Goal: Task Accomplishment & Management: Manage account settings

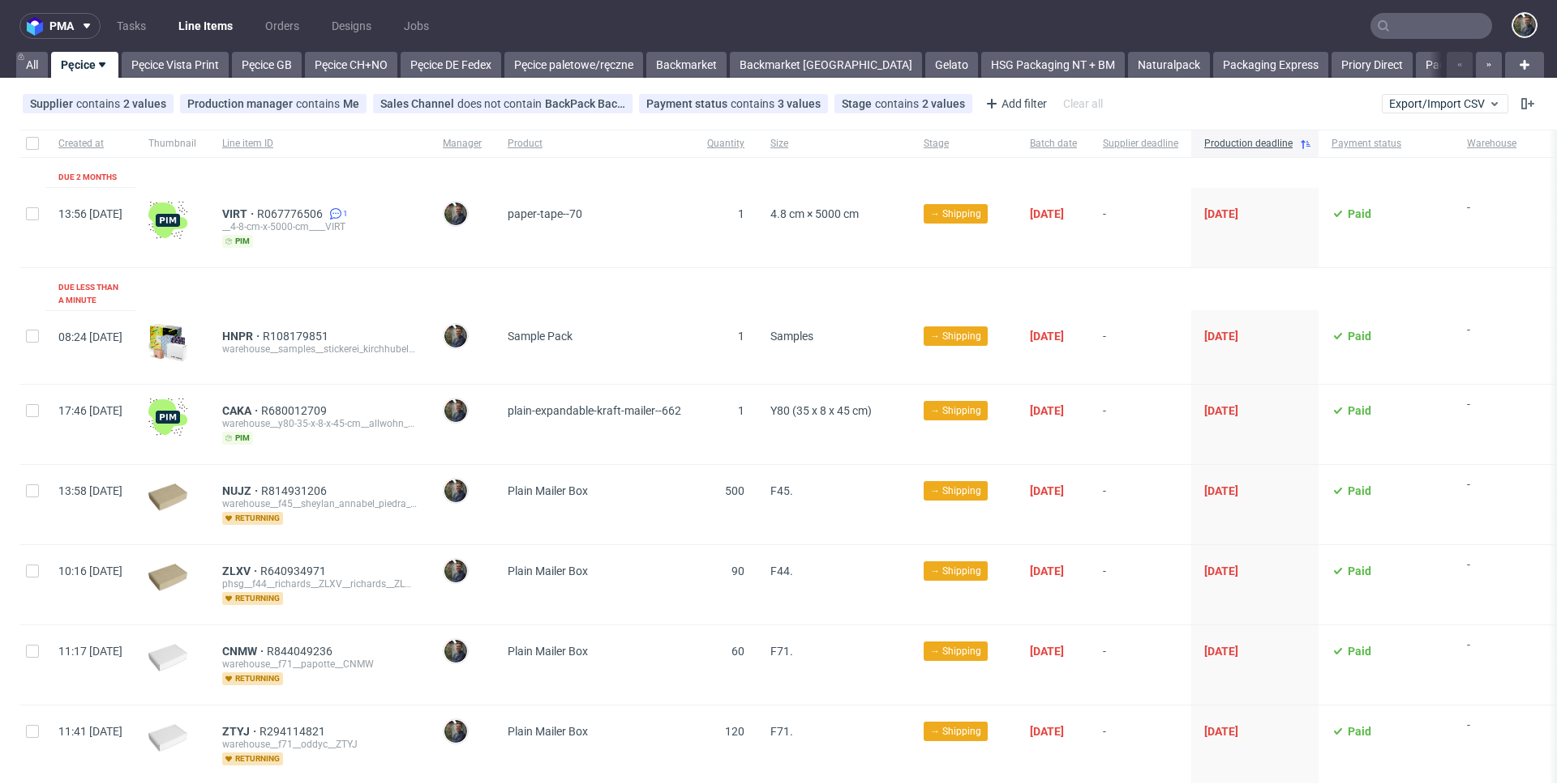
click at [24, 147] on div at bounding box center [33, 143] width 26 height 28
checkbox input "true"
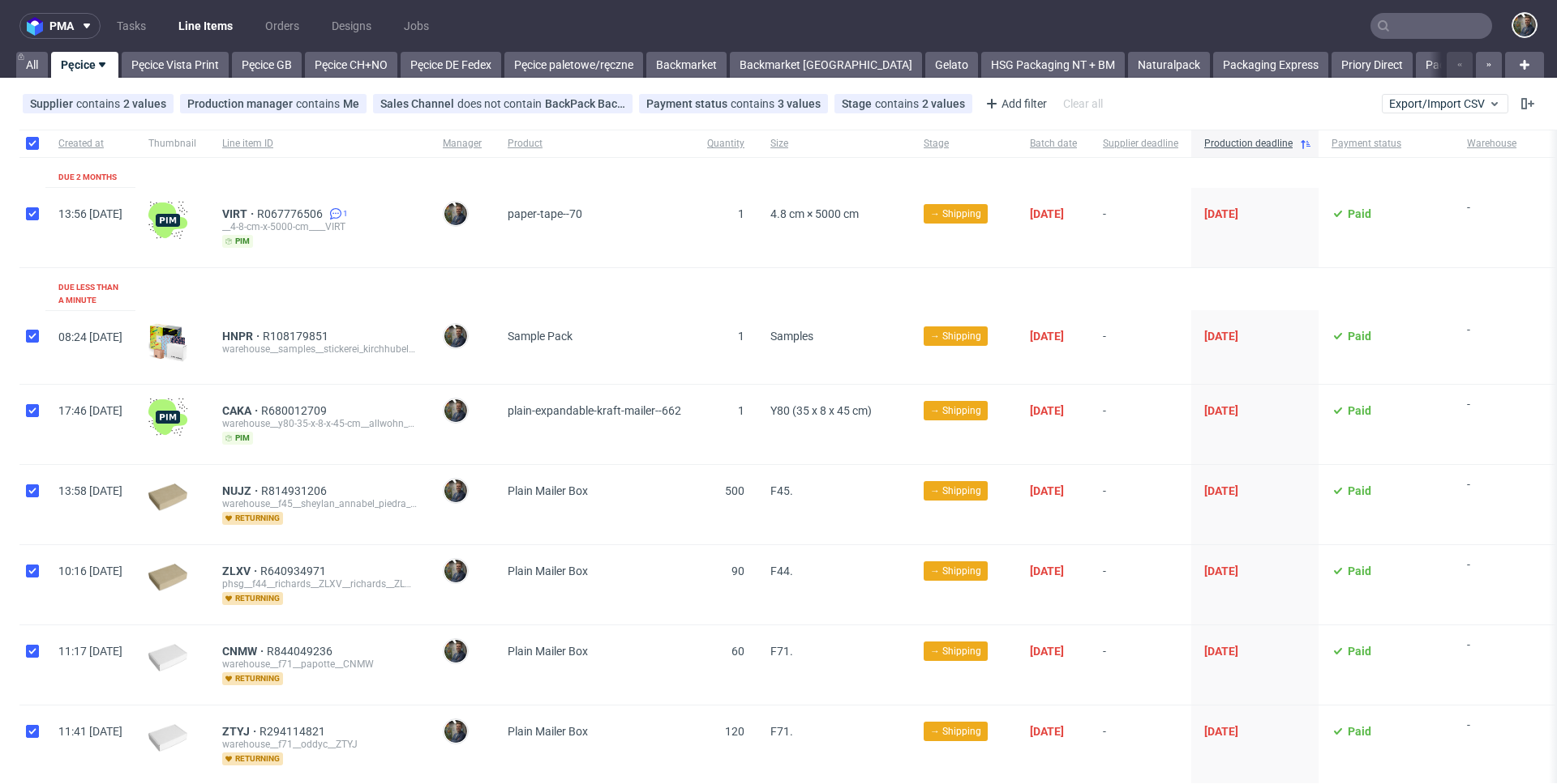
checkbox input "true"
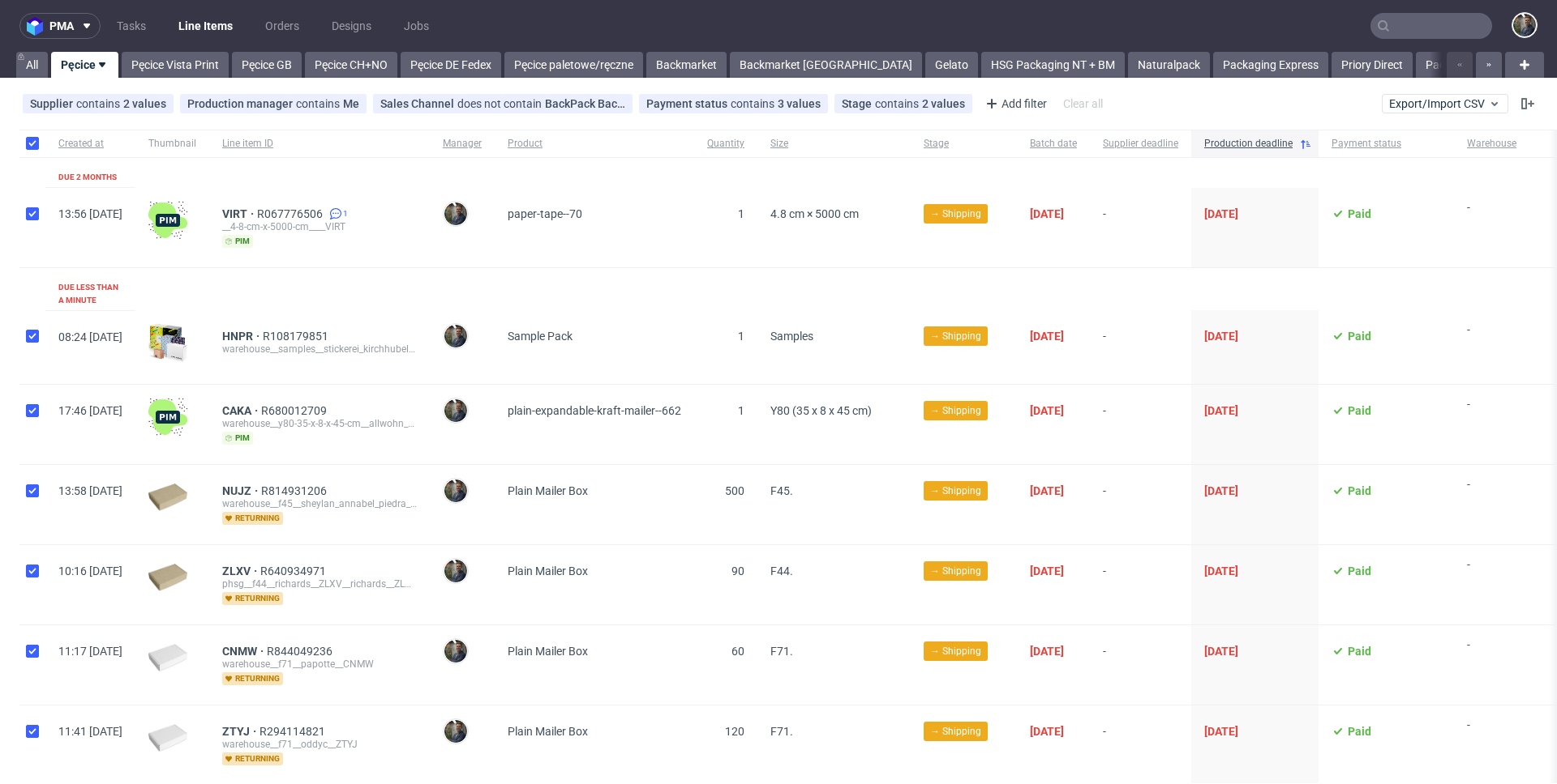
checkbox input "true"
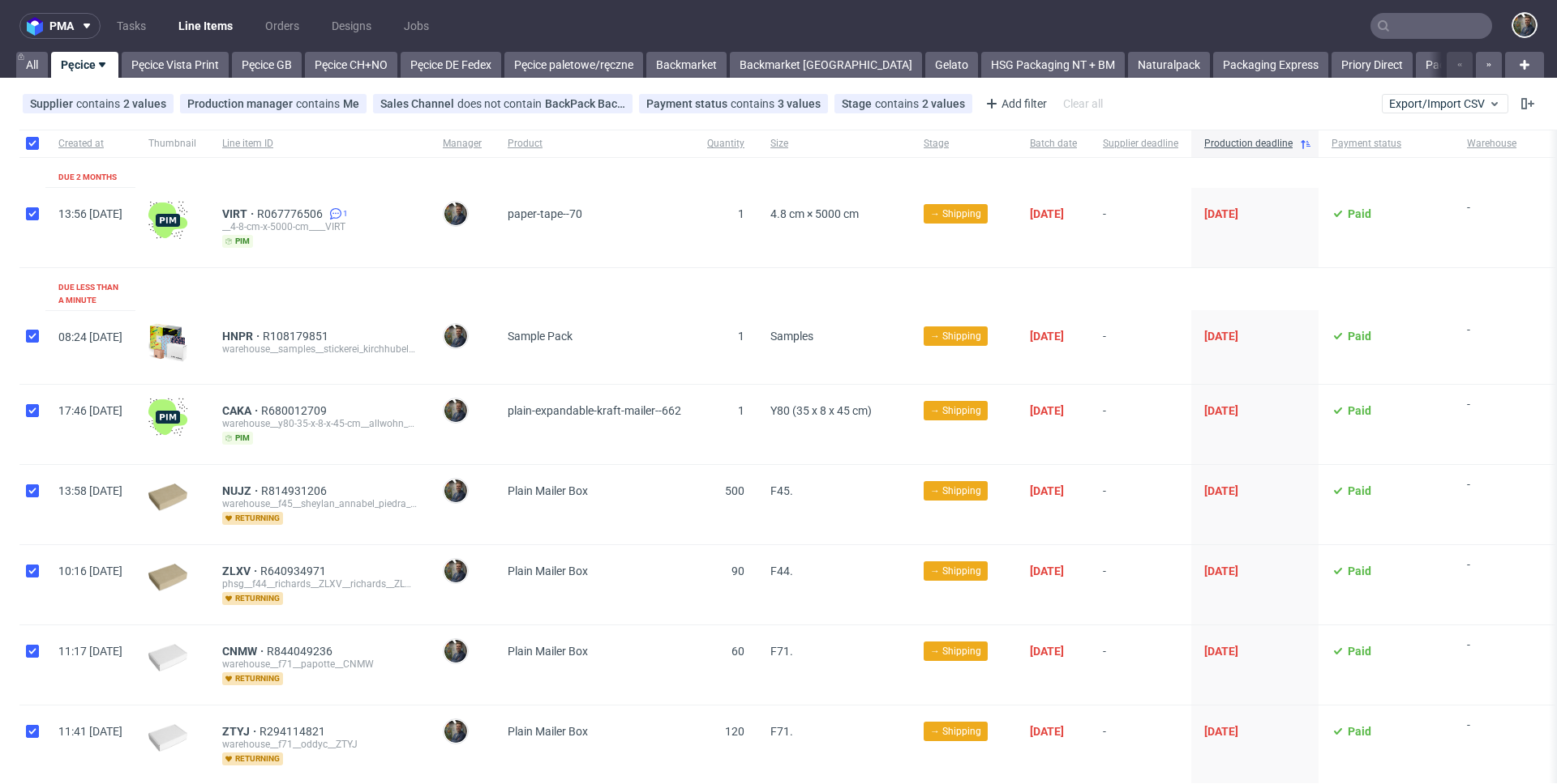
checkbox input "true"
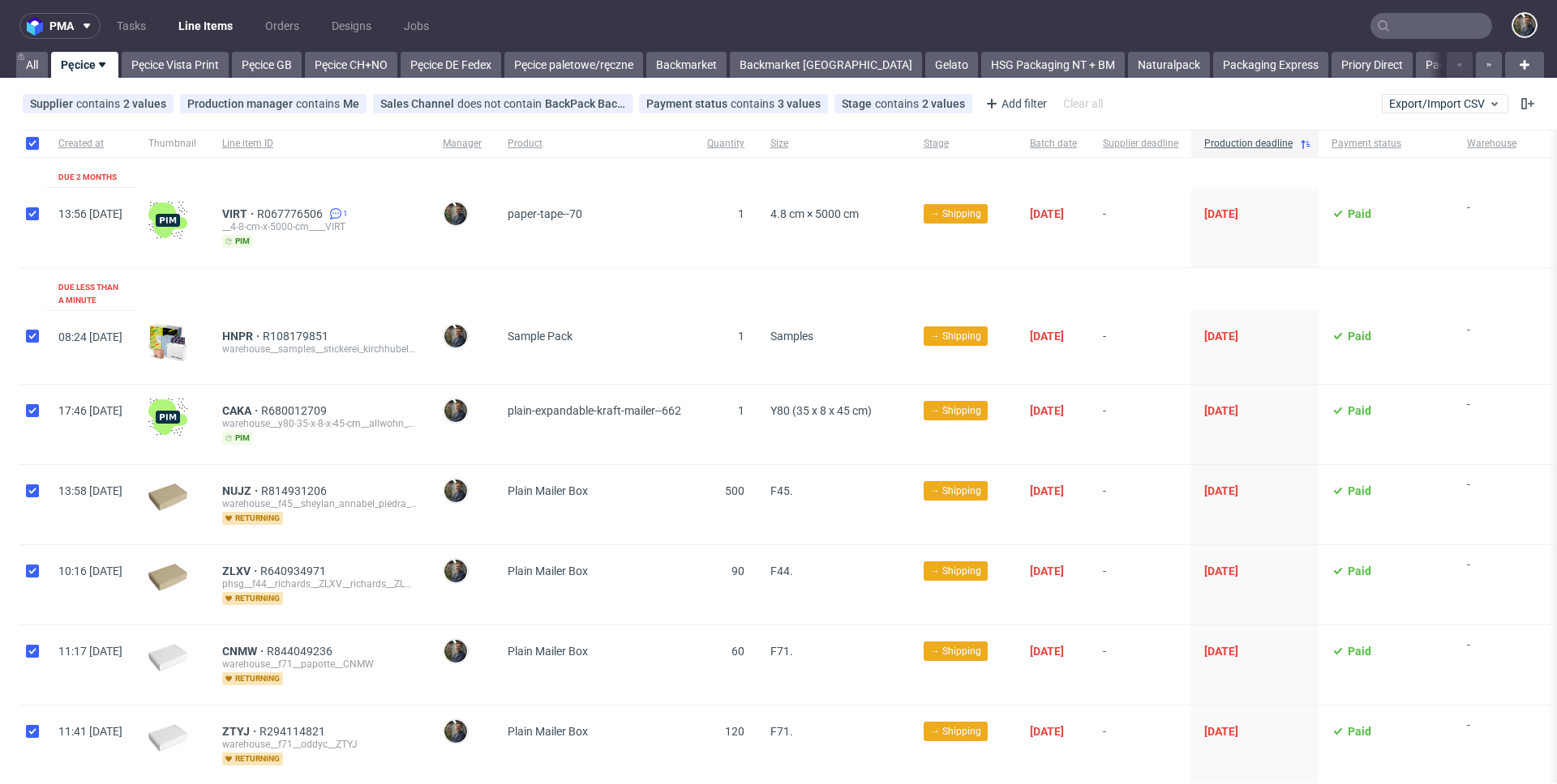
checkbox input "true"
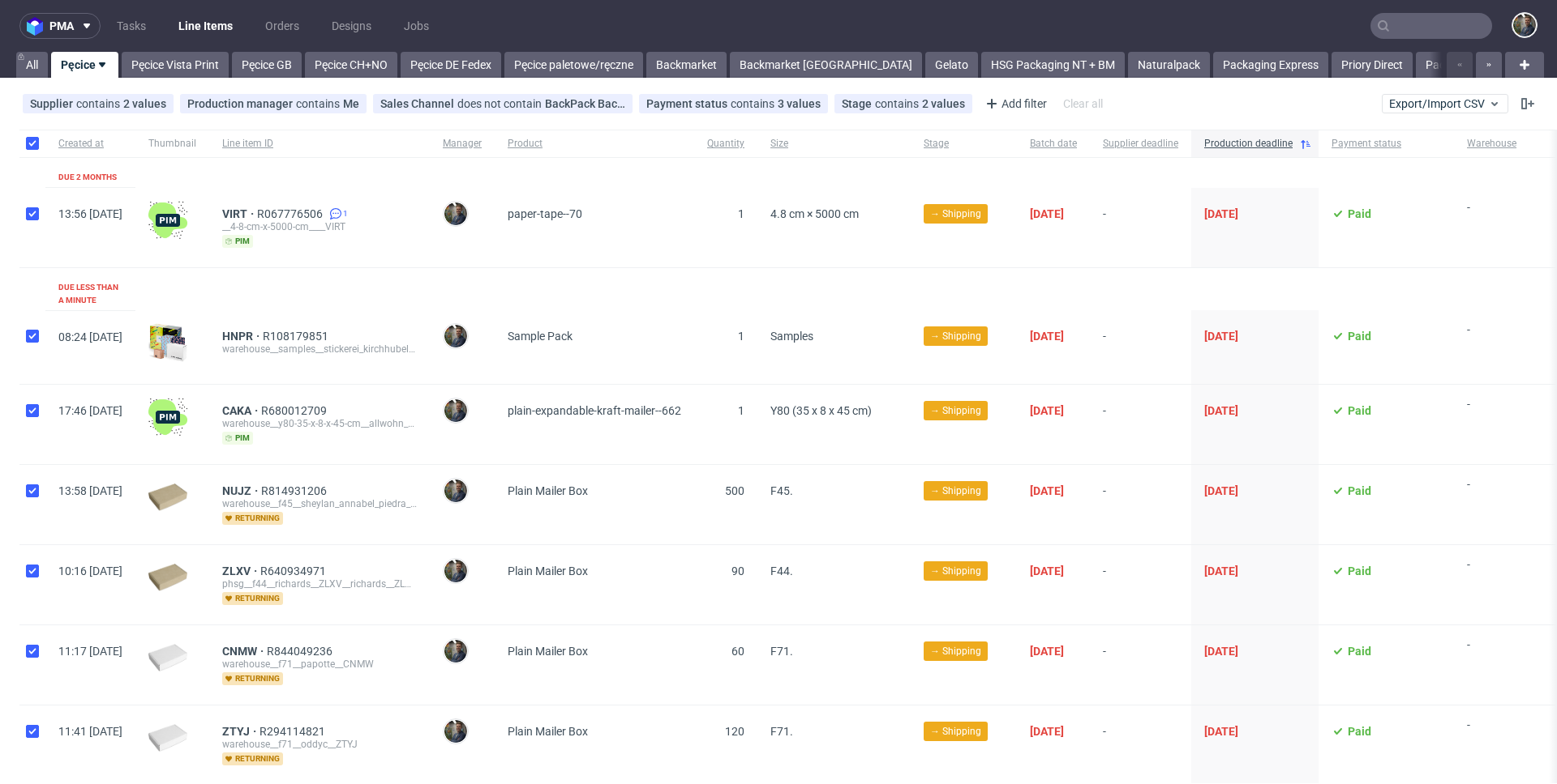
checkbox input "true"
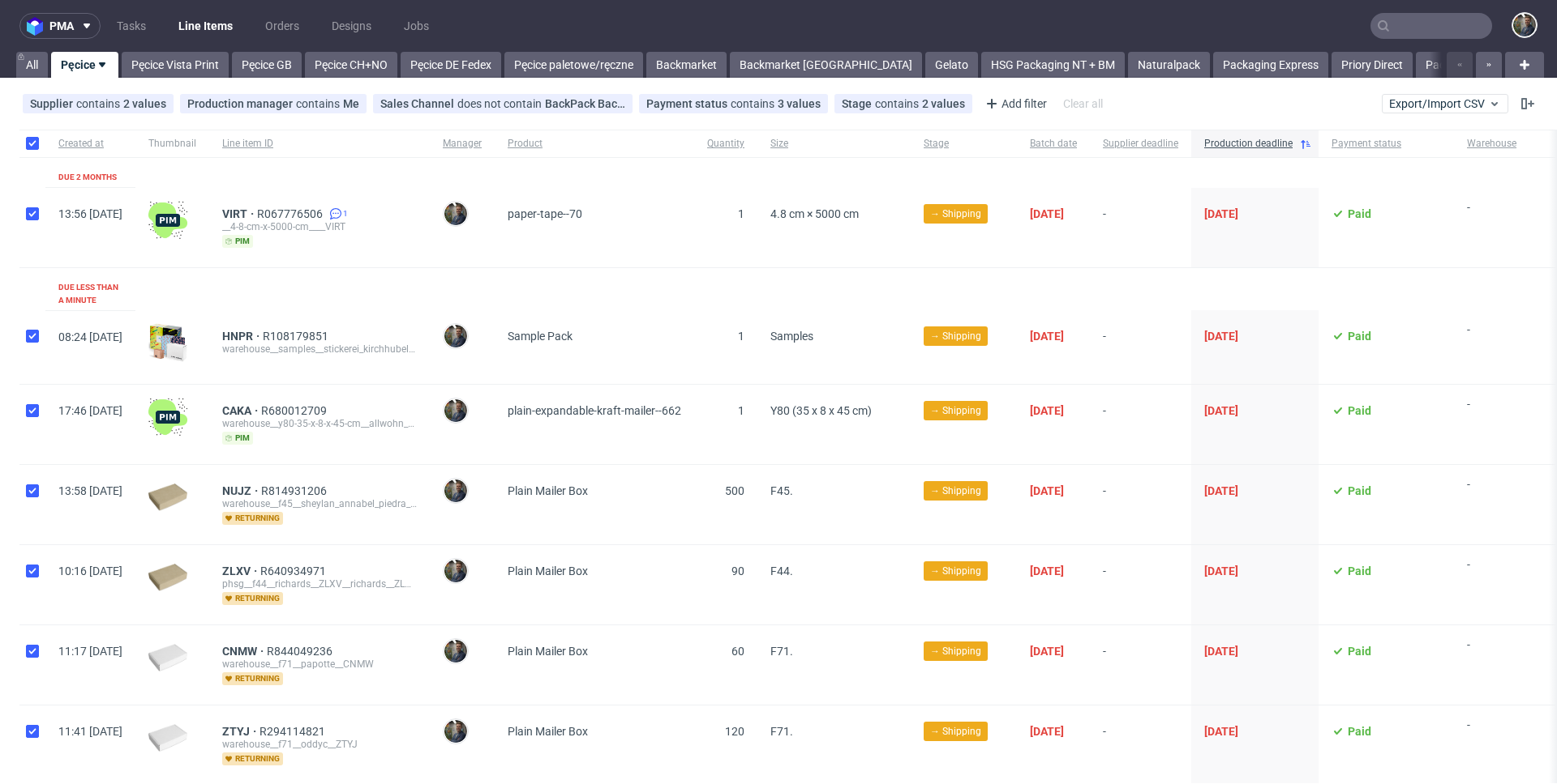
checkbox input "true"
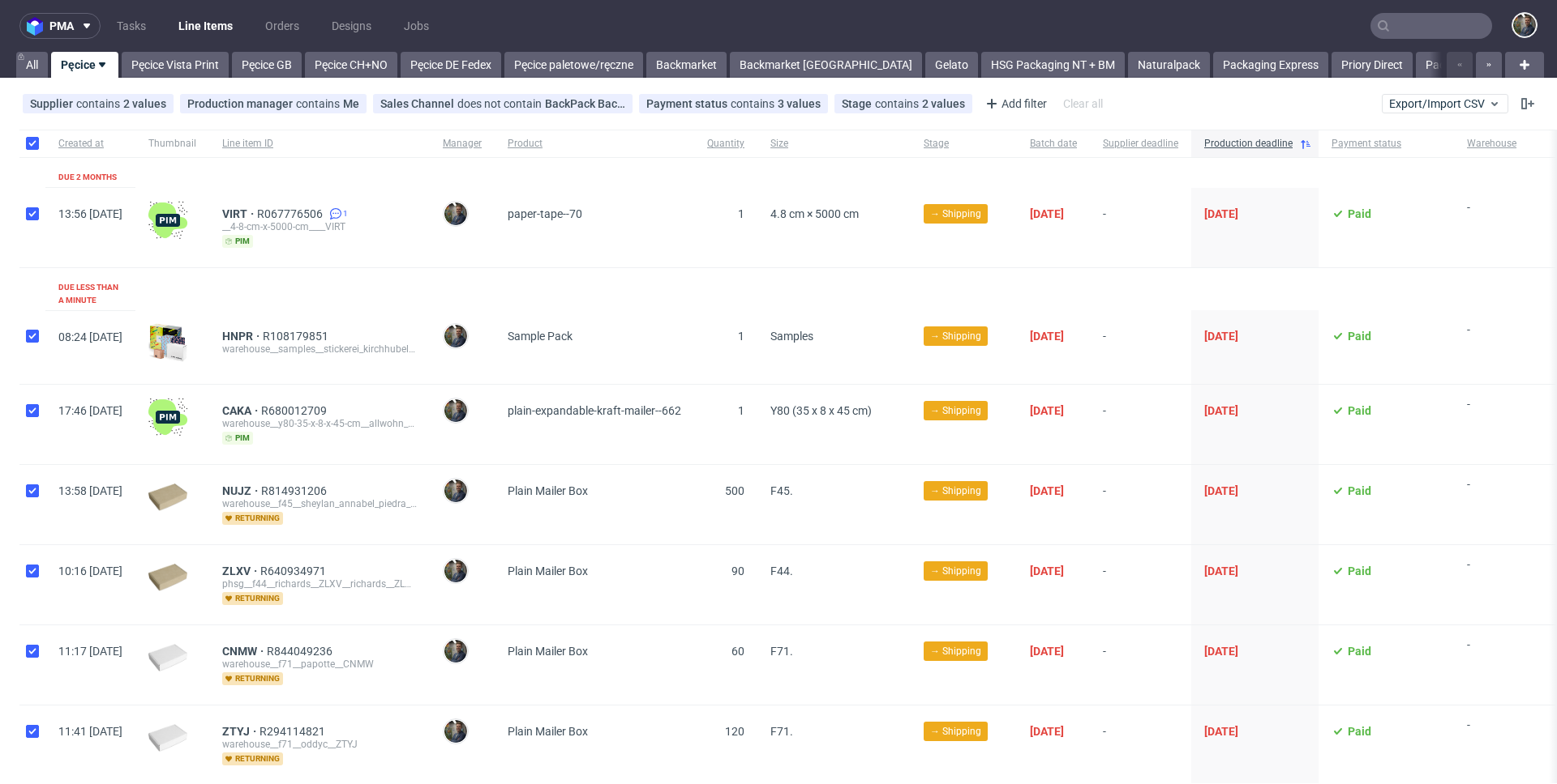
checkbox input "true"
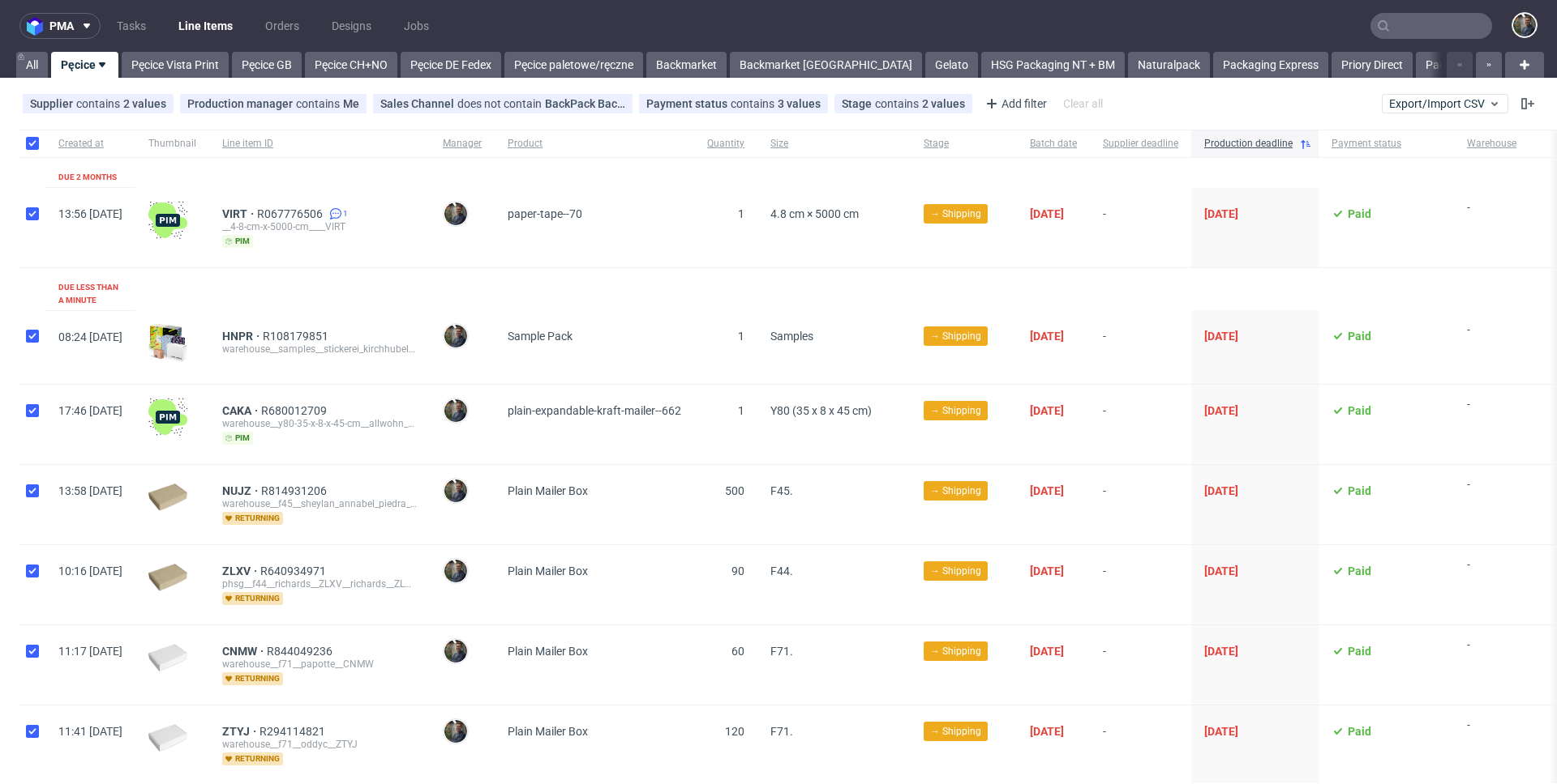
checkbox input "true"
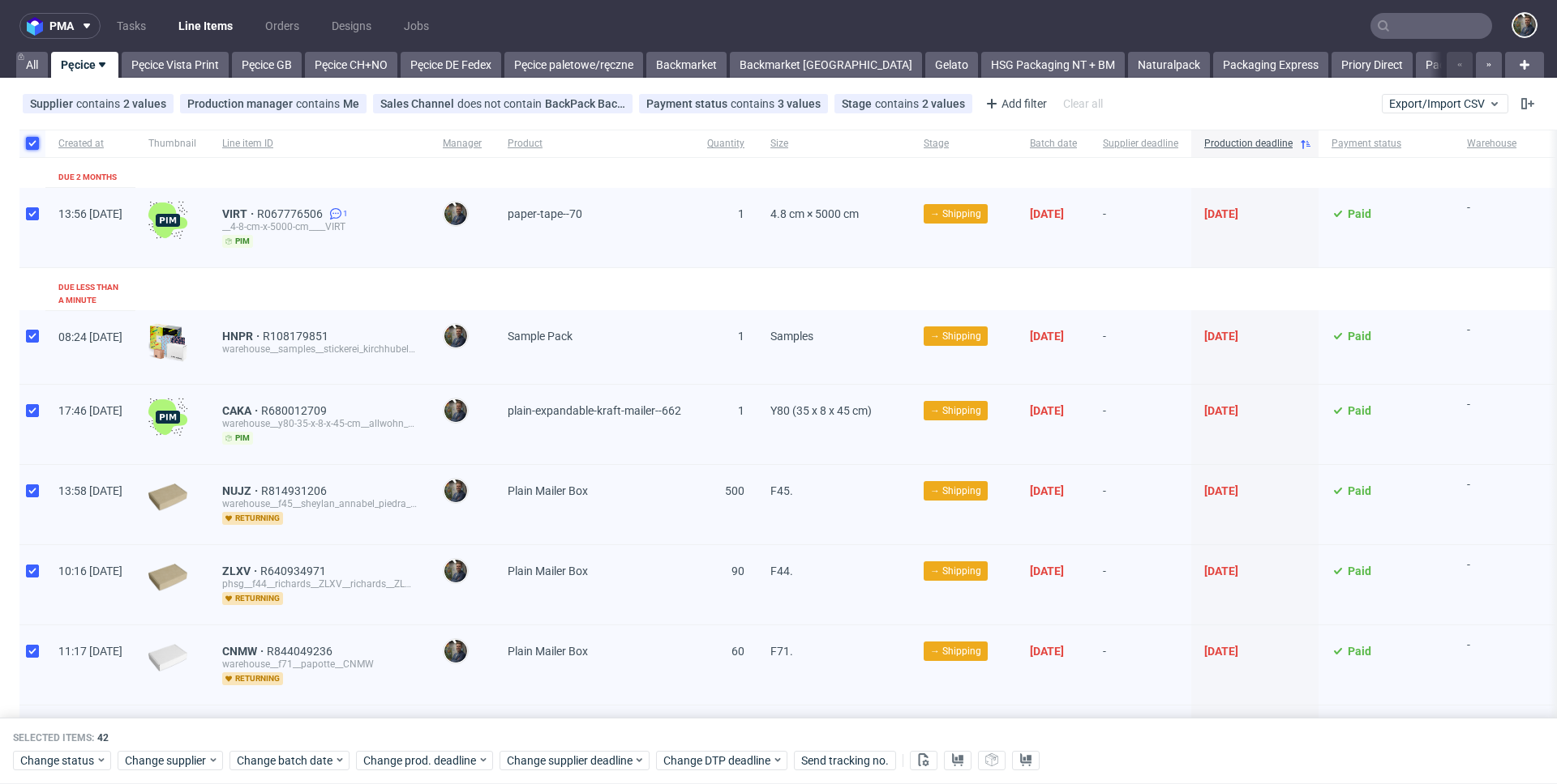
click at [28, 146] on input "checkbox" at bounding box center [32, 143] width 13 height 13
checkbox input "false"
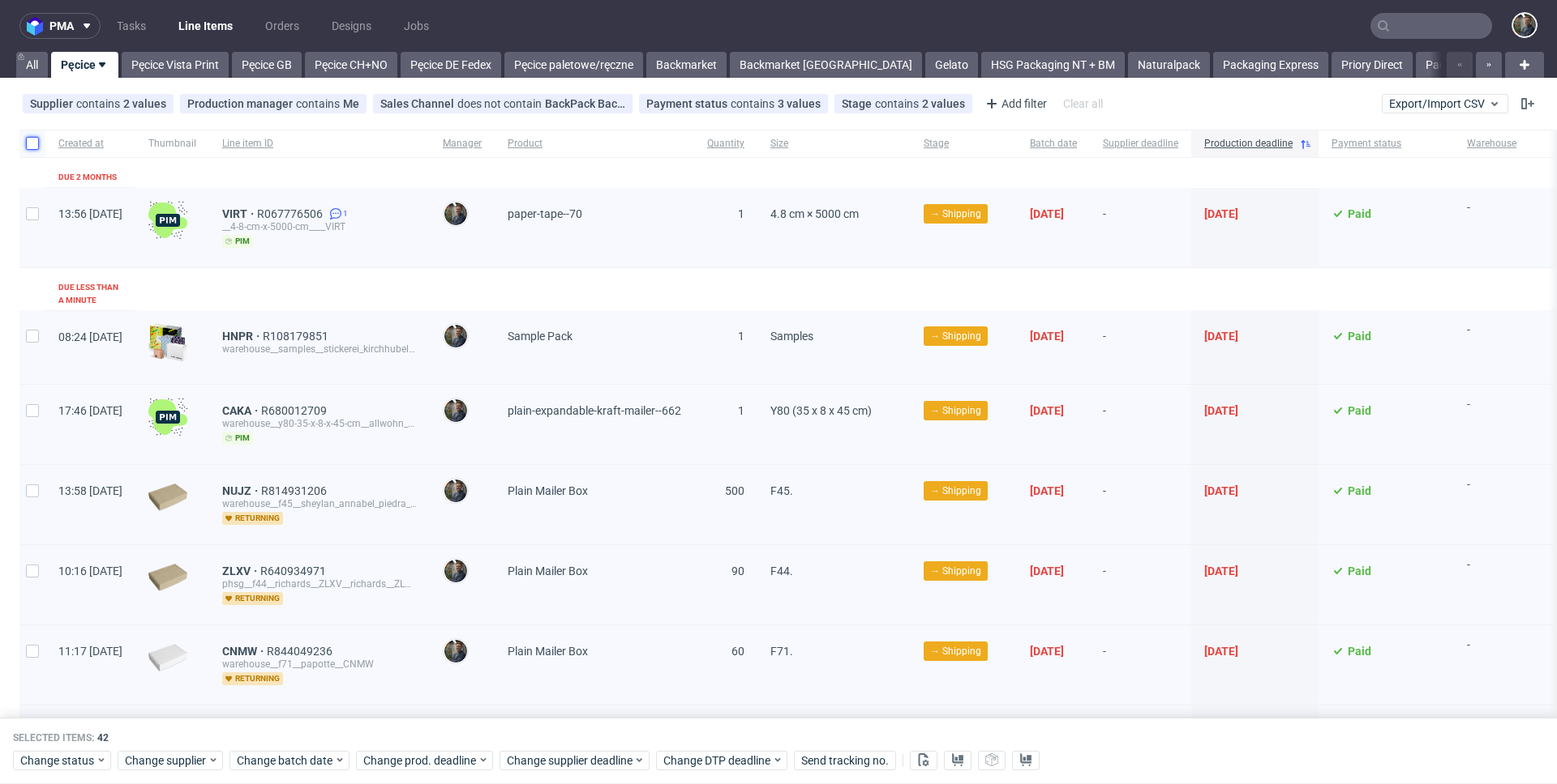
checkbox input "false"
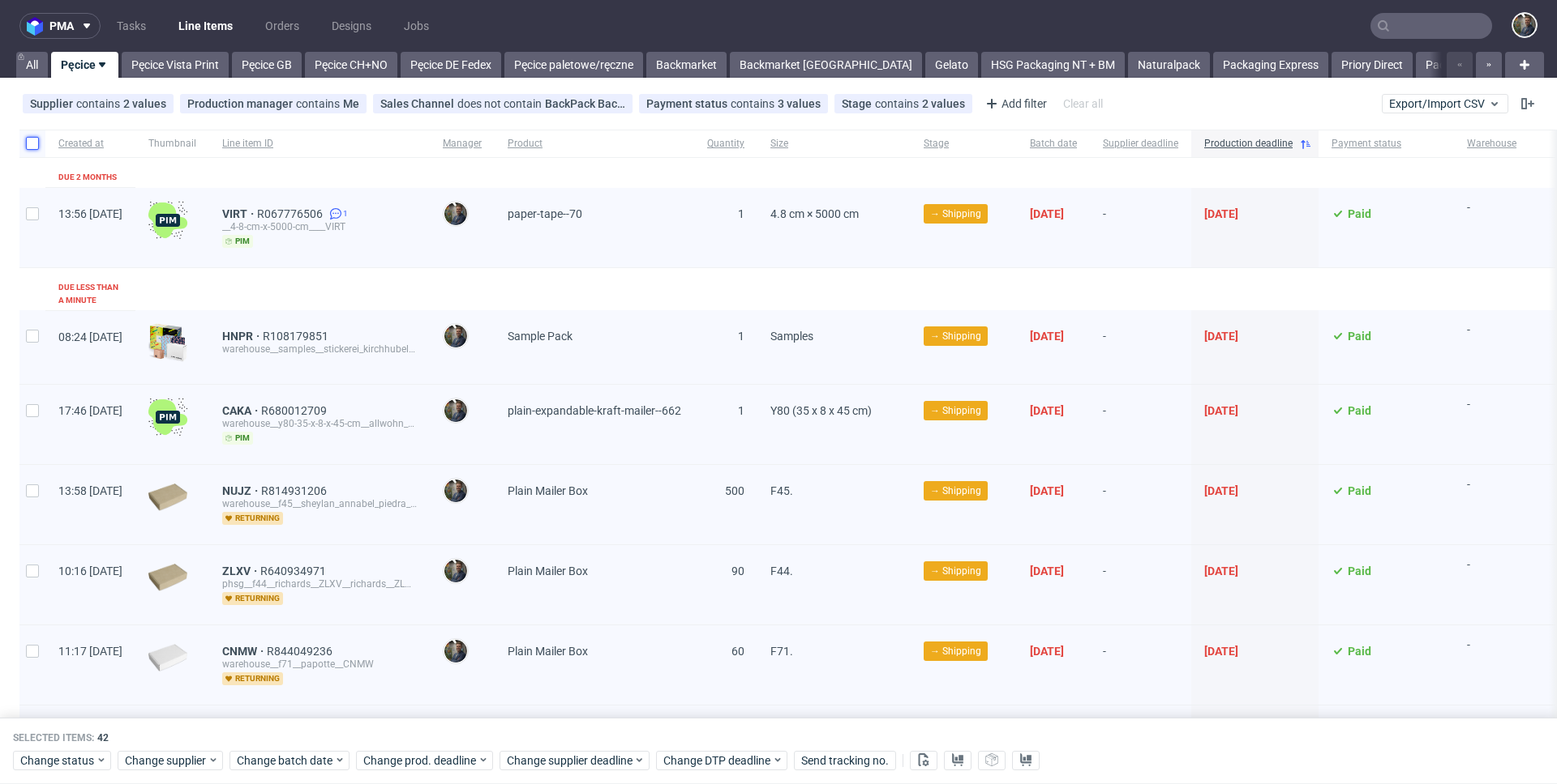
checkbox input "false"
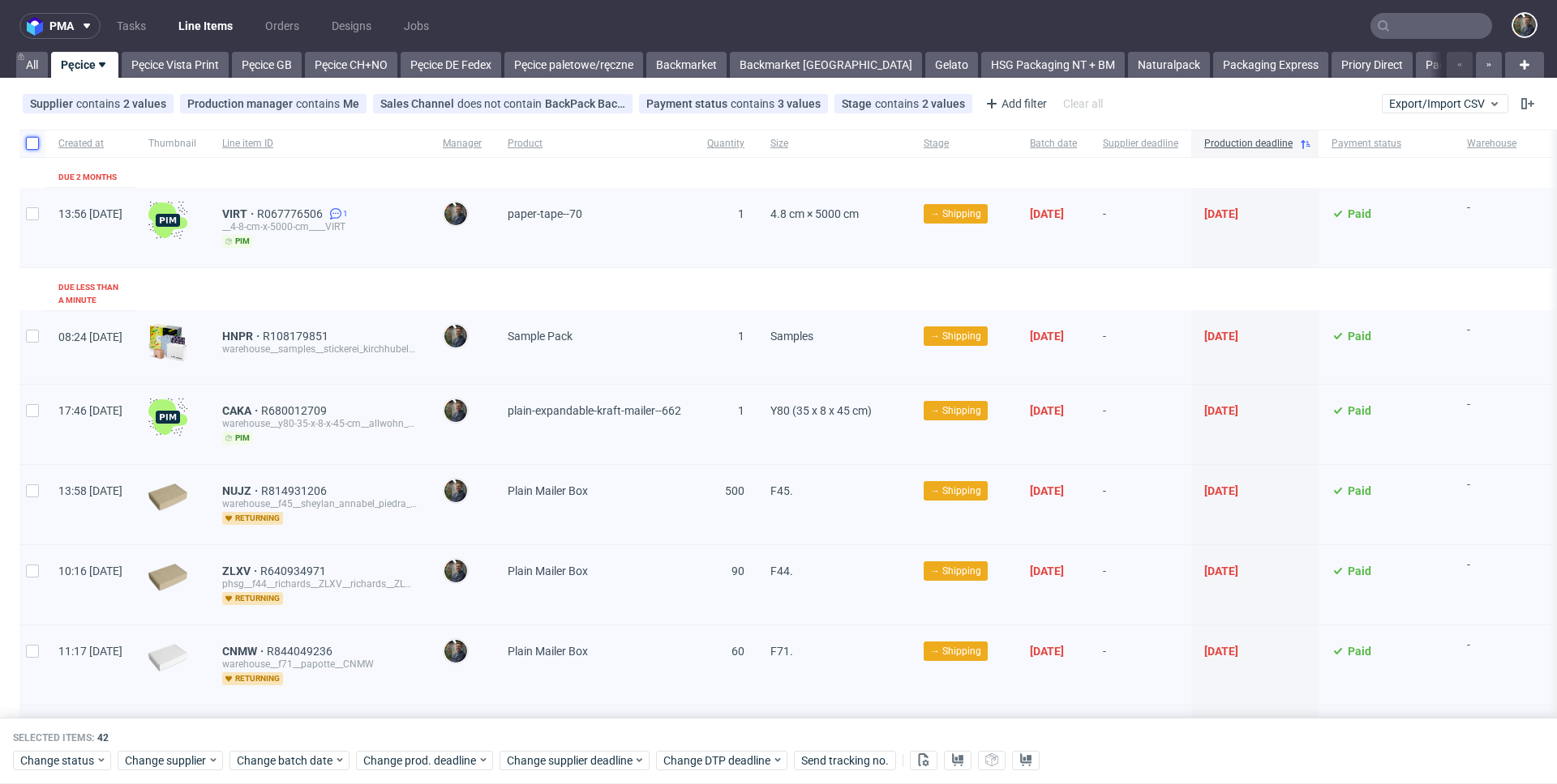
checkbox input "false"
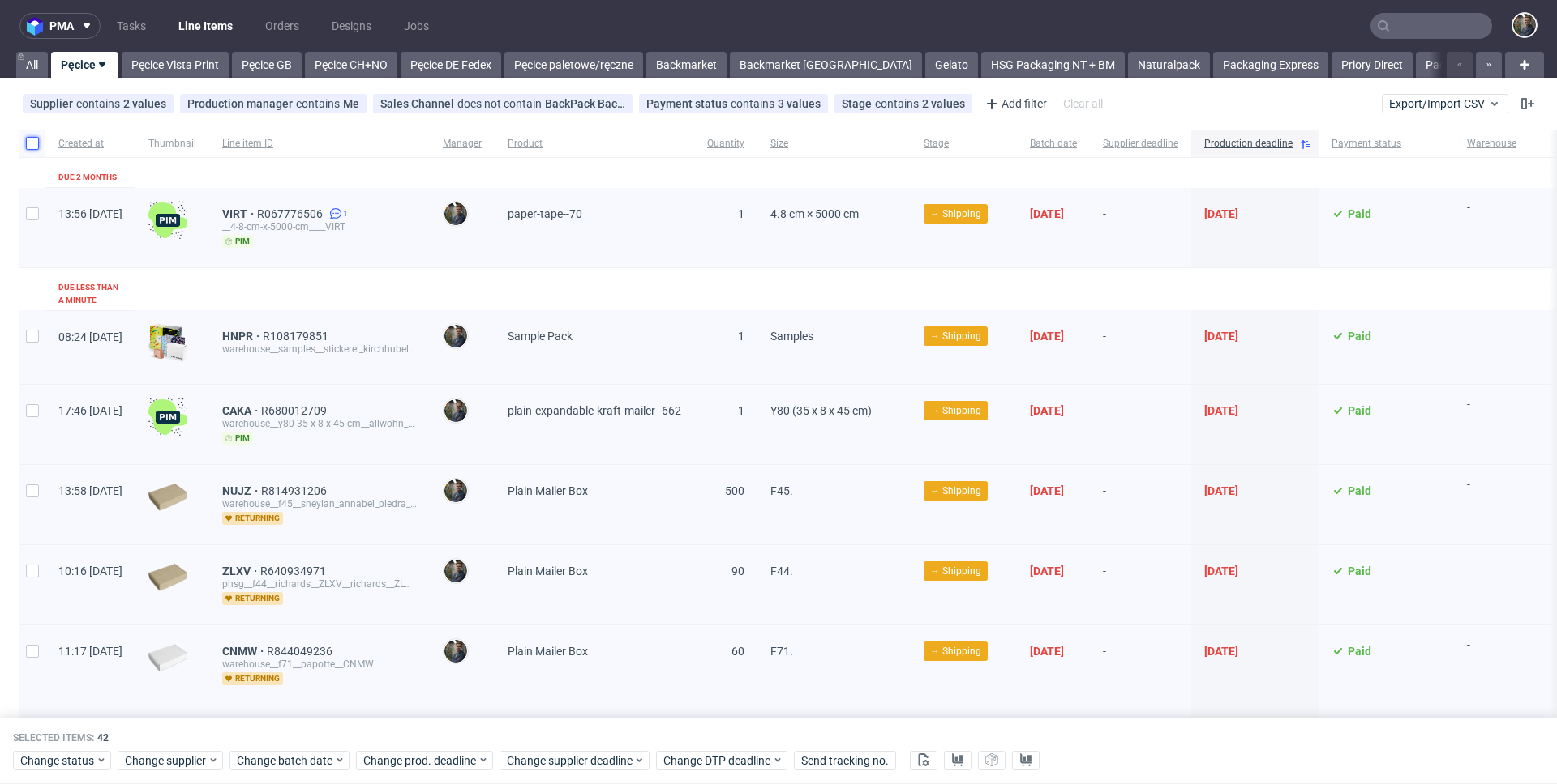
checkbox input "false"
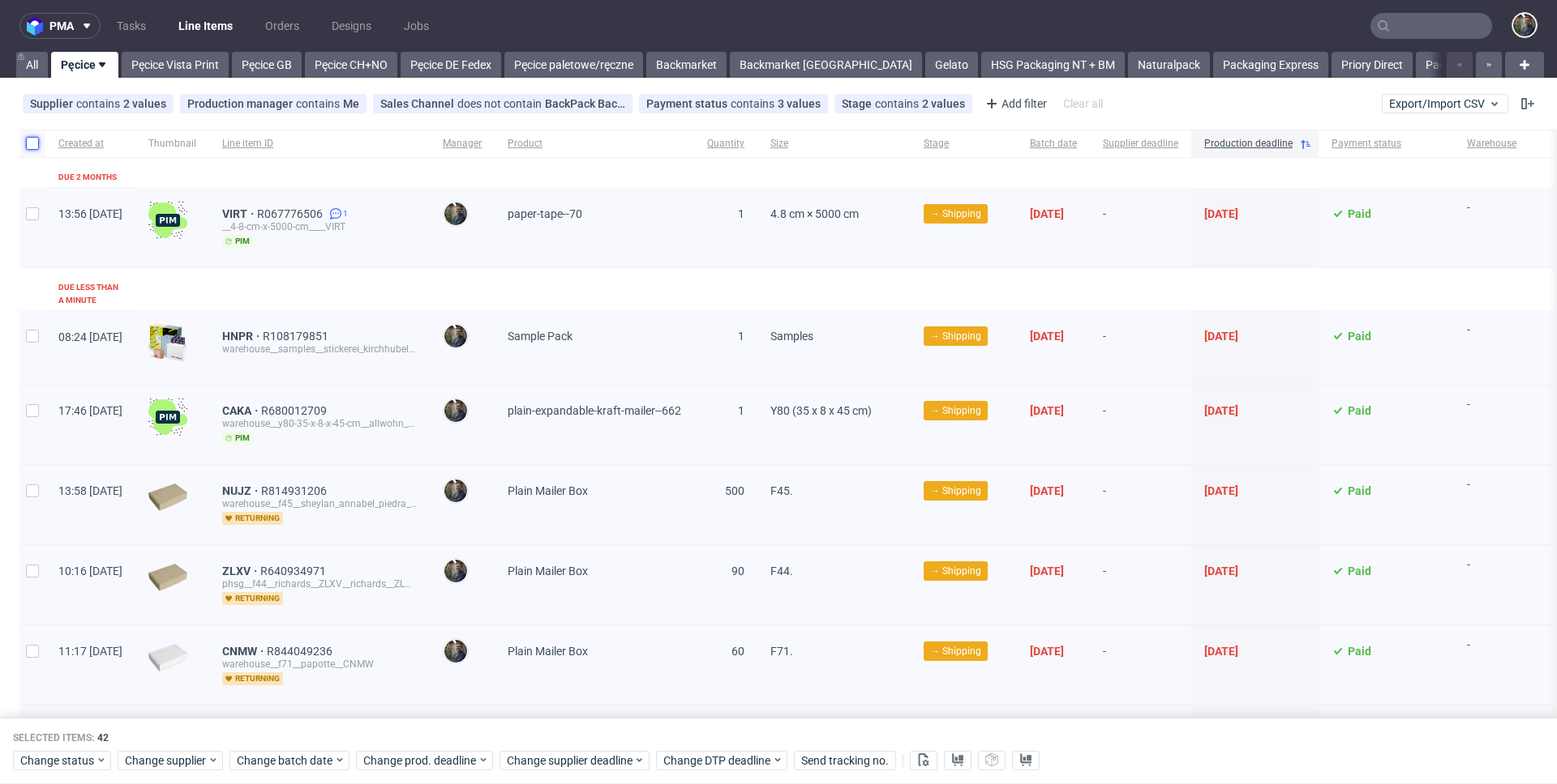
checkbox input "false"
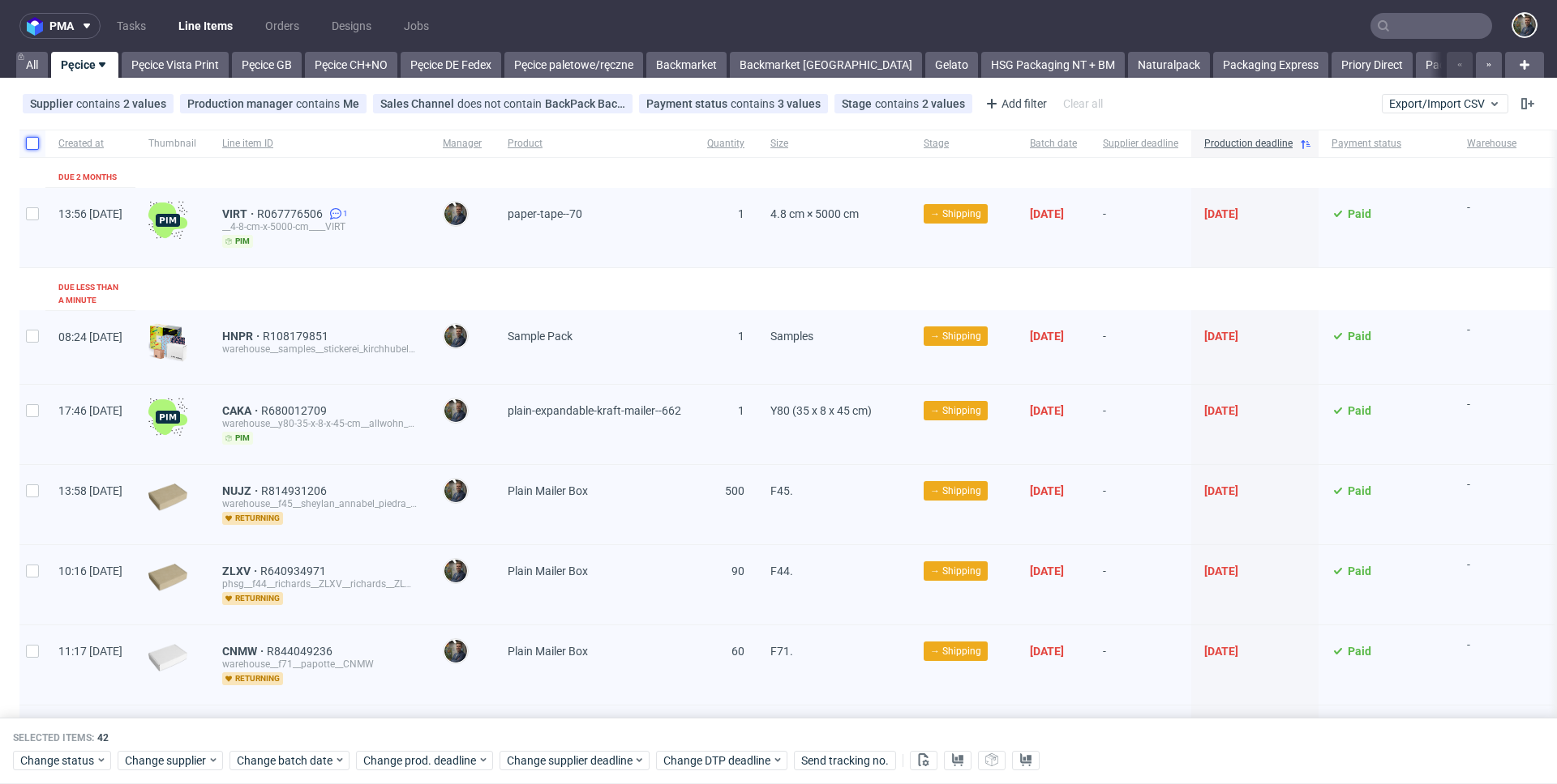
checkbox input "false"
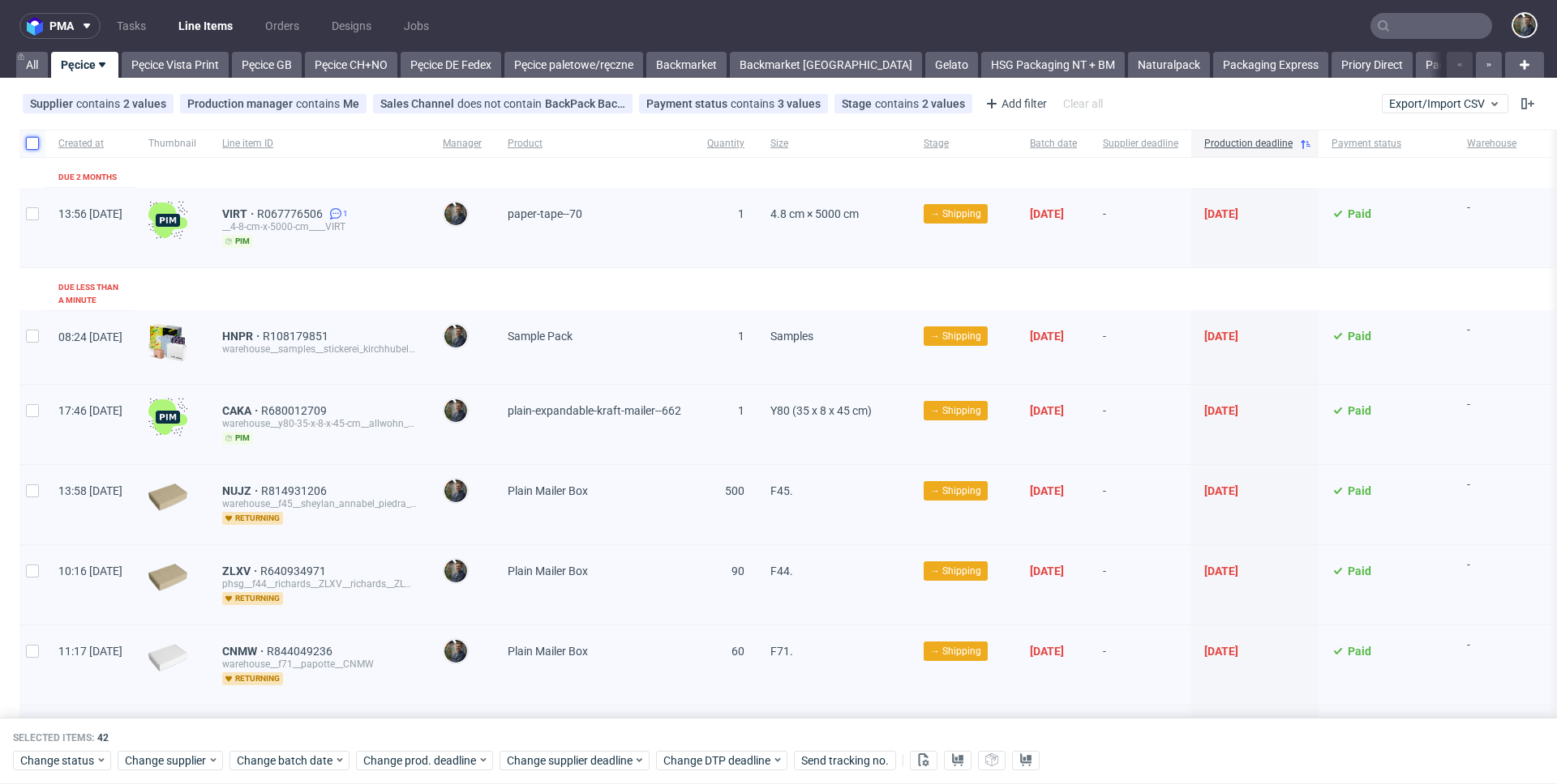
checkbox input "false"
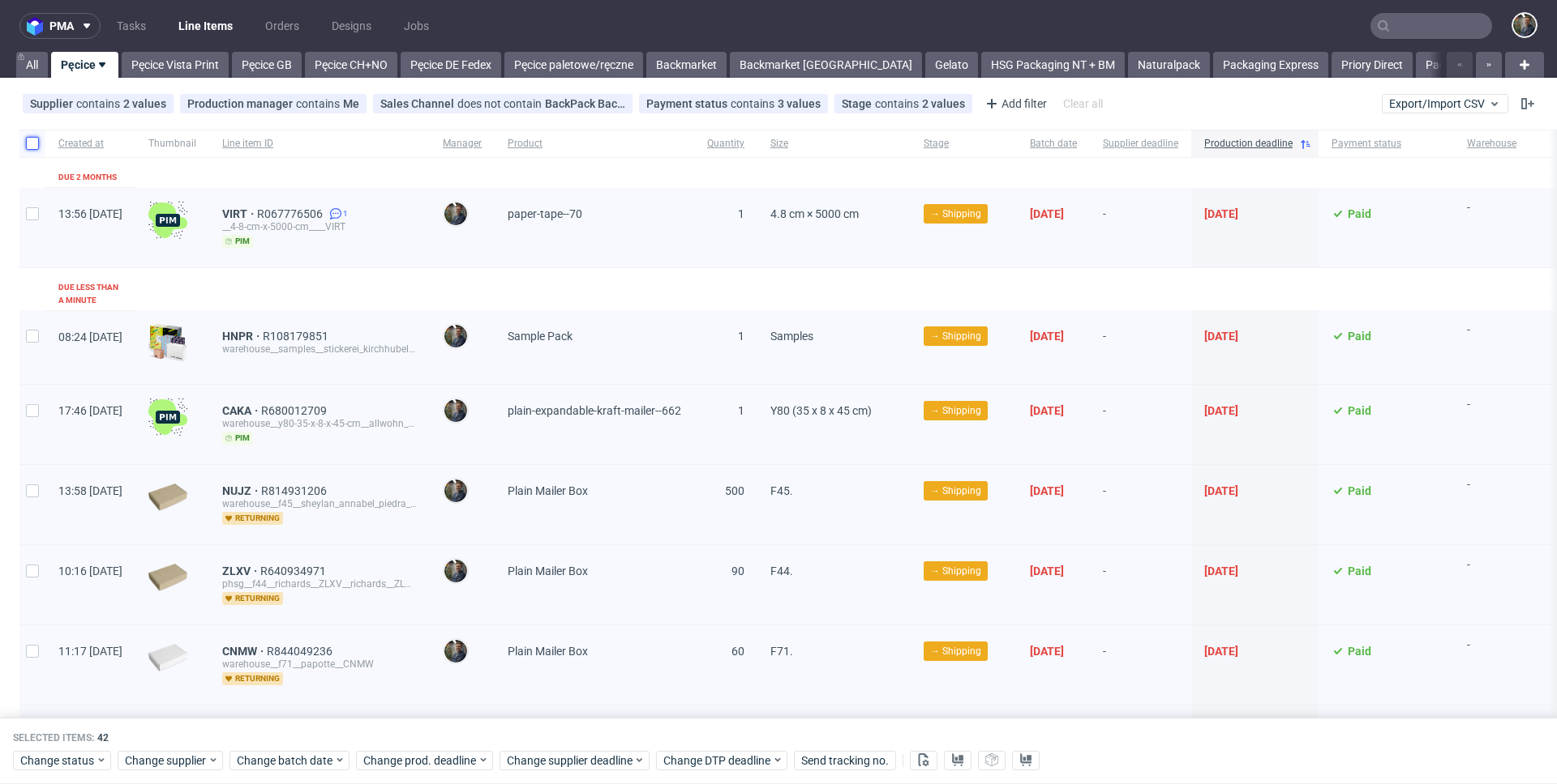
checkbox input "false"
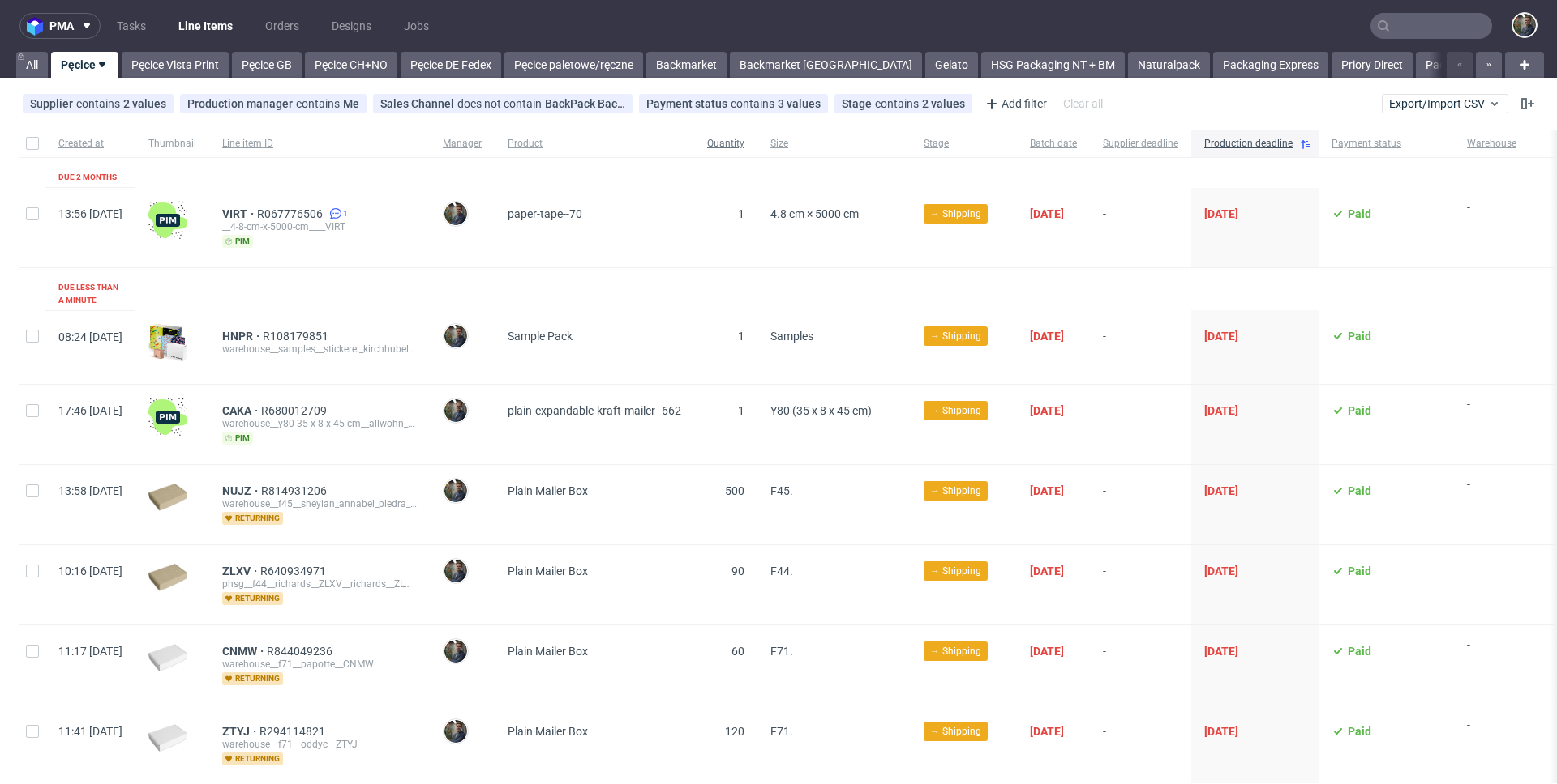
click at [745, 146] on span "Quantity" at bounding box center [725, 144] width 37 height 14
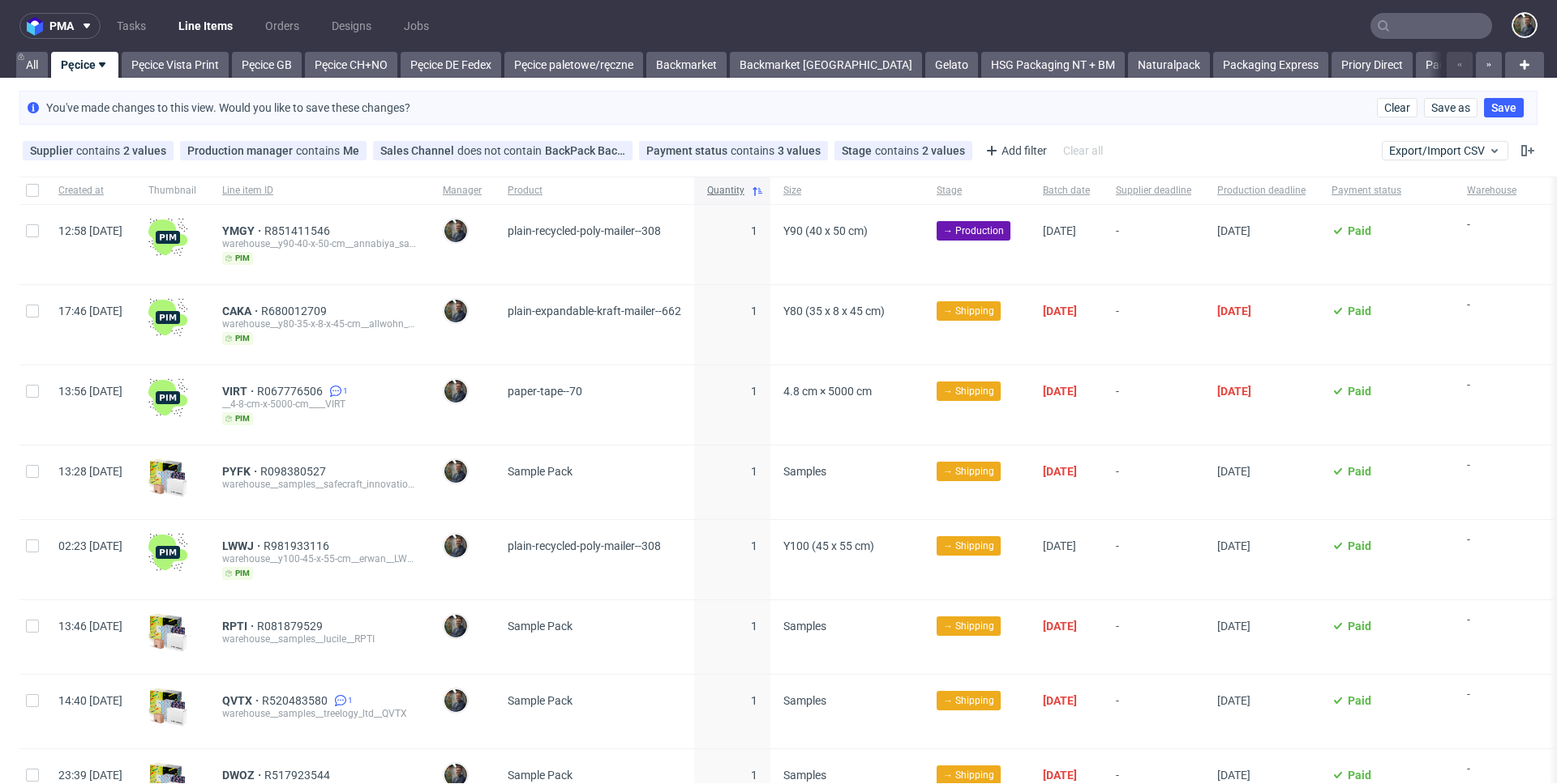
click at [771, 182] on div "Quantity" at bounding box center [732, 191] width 77 height 28
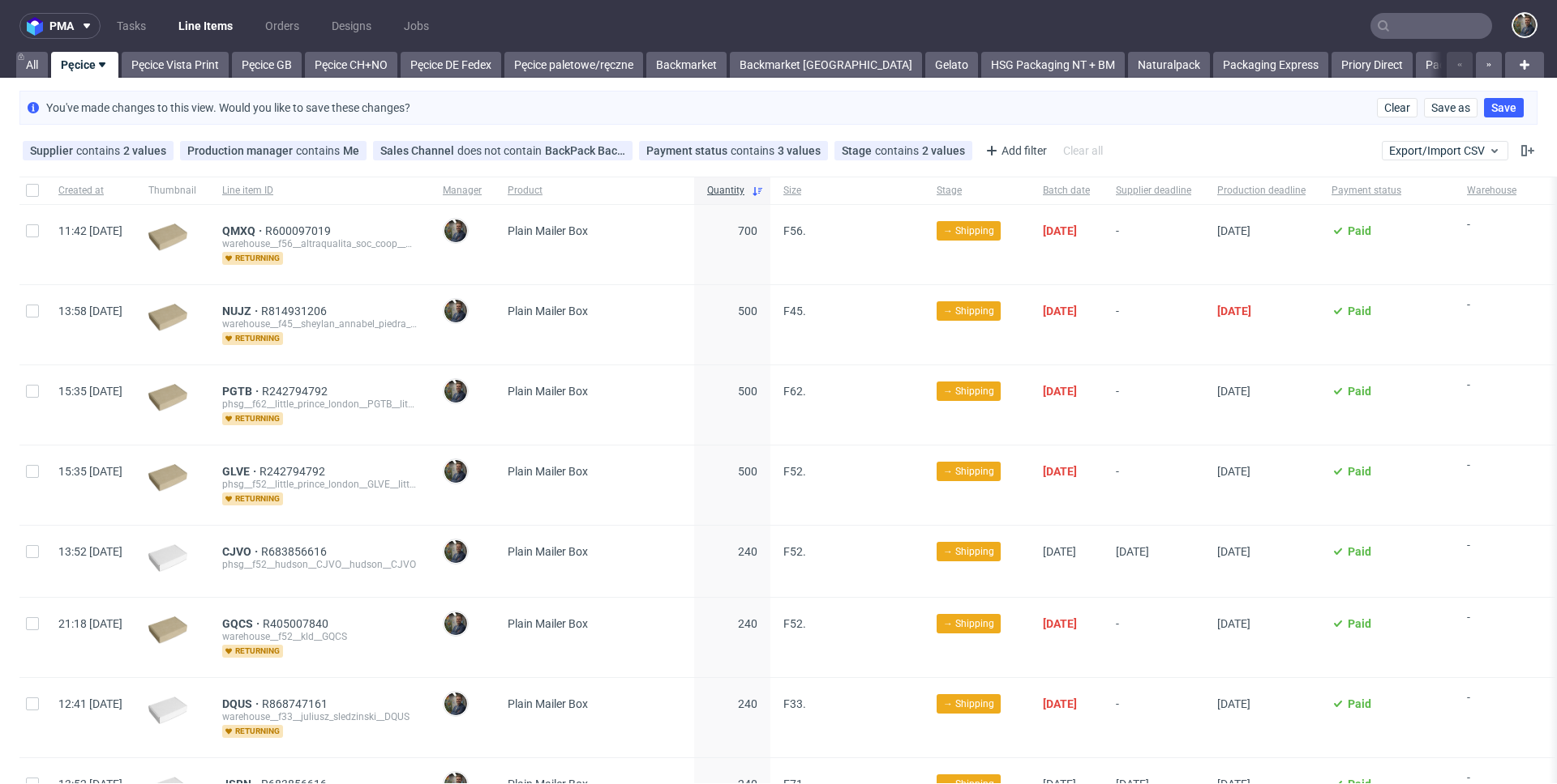
click at [681, 235] on span "Plain Mailer Box" at bounding box center [594, 245] width 173 height 41
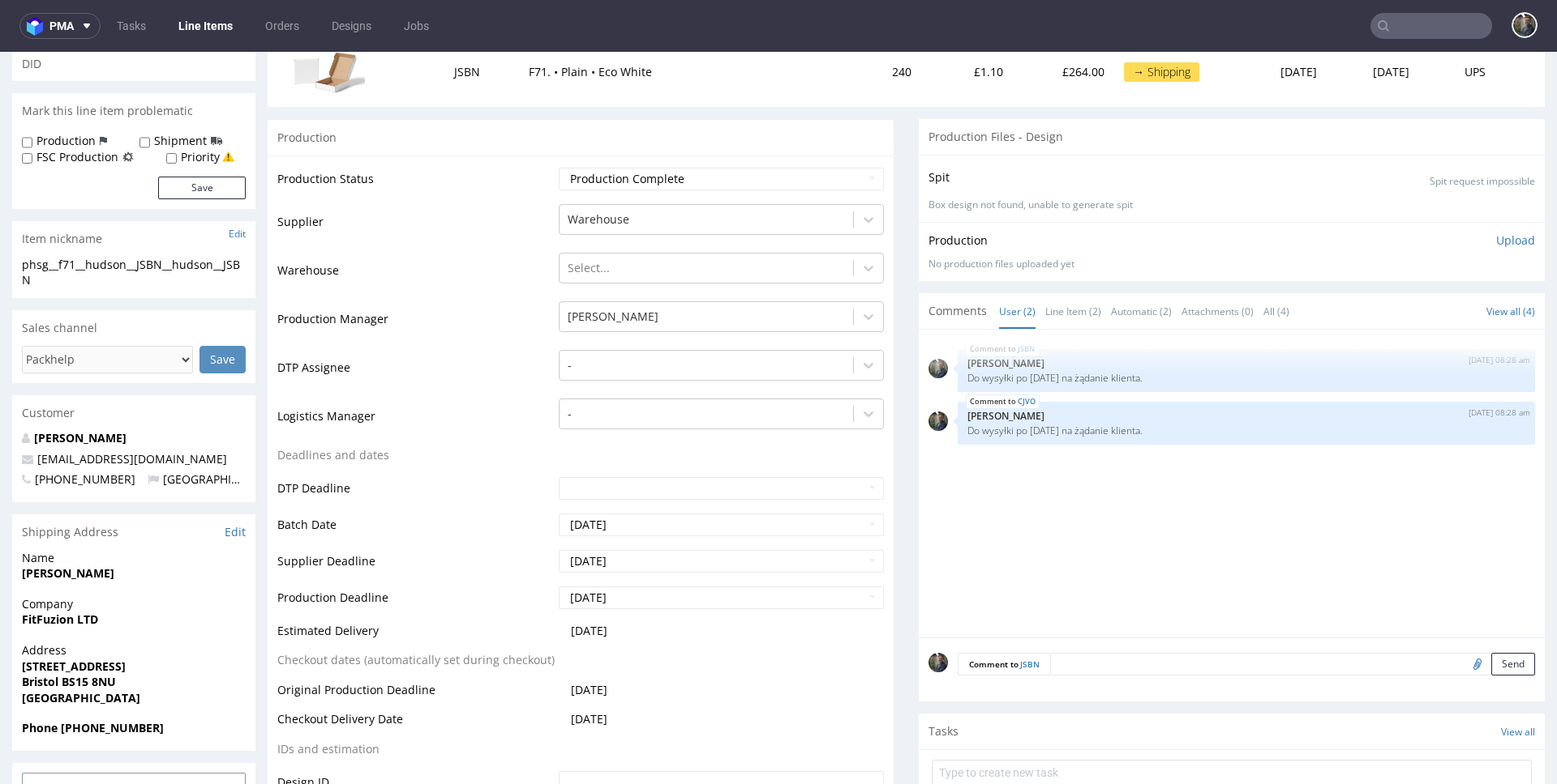
scroll to position [359, 0]
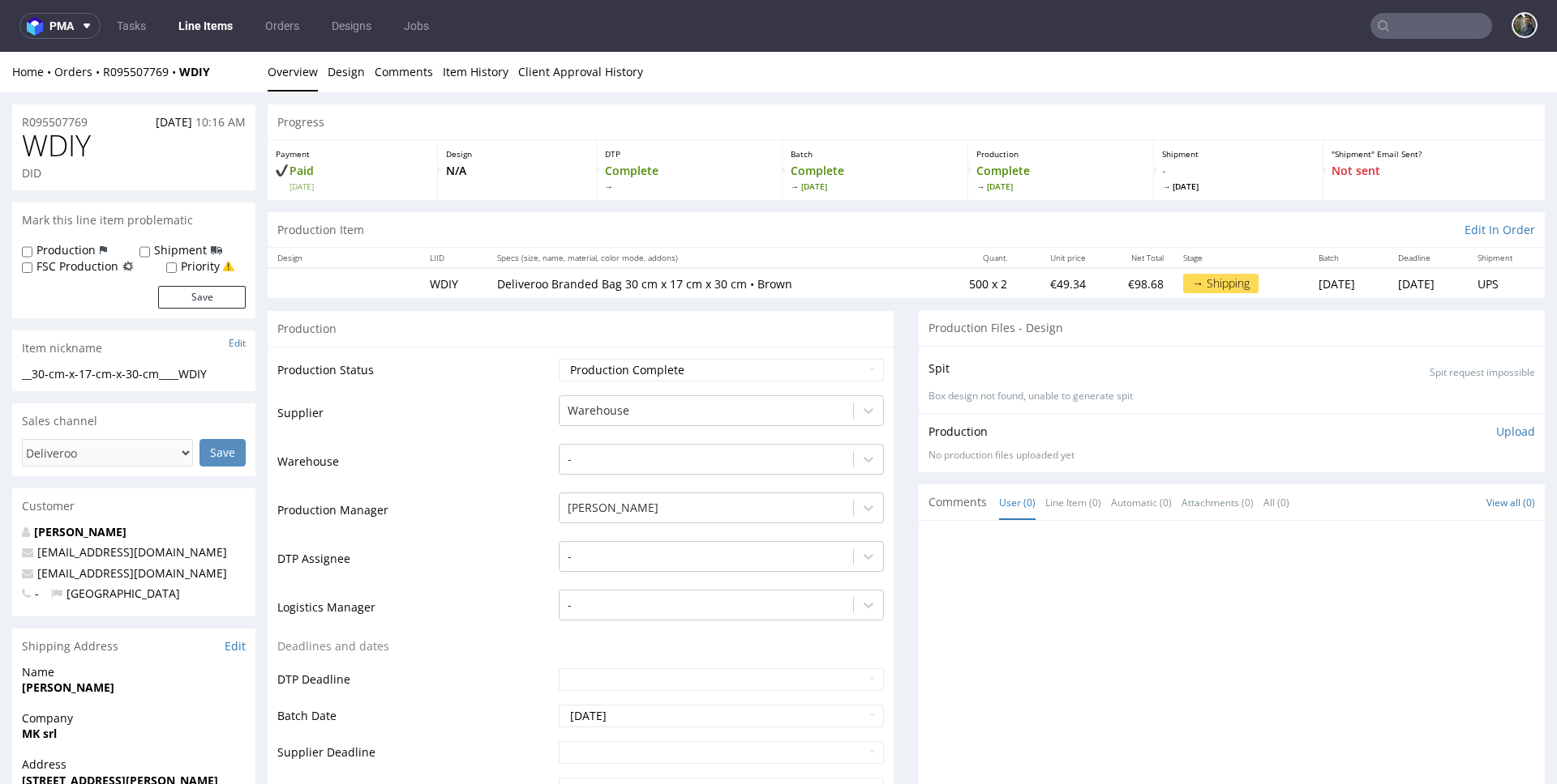
click at [55, 145] on span "WDIY" at bounding box center [56, 145] width 69 height 33
copy span "WDIY"
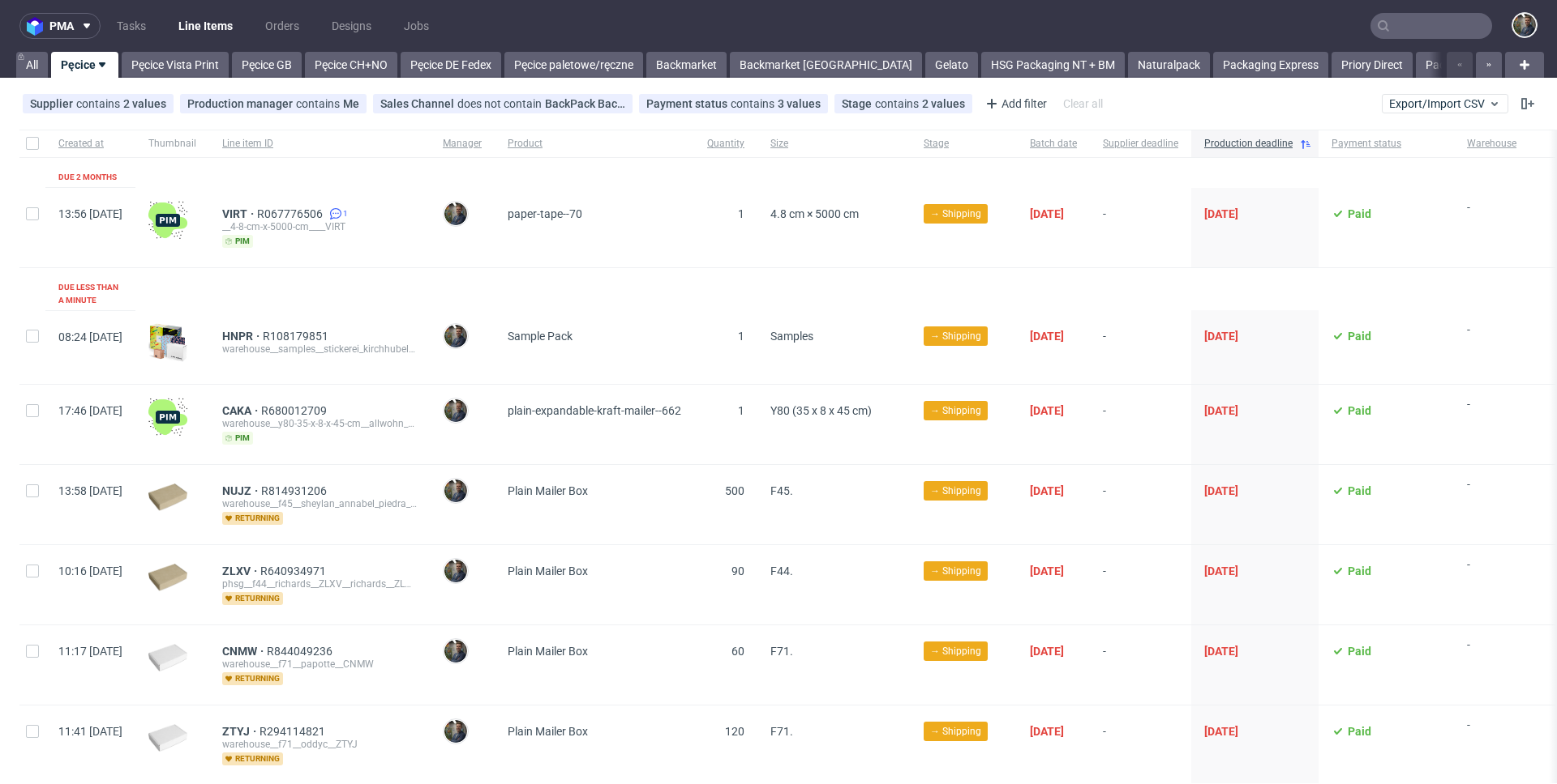
scroll to position [1289, 0]
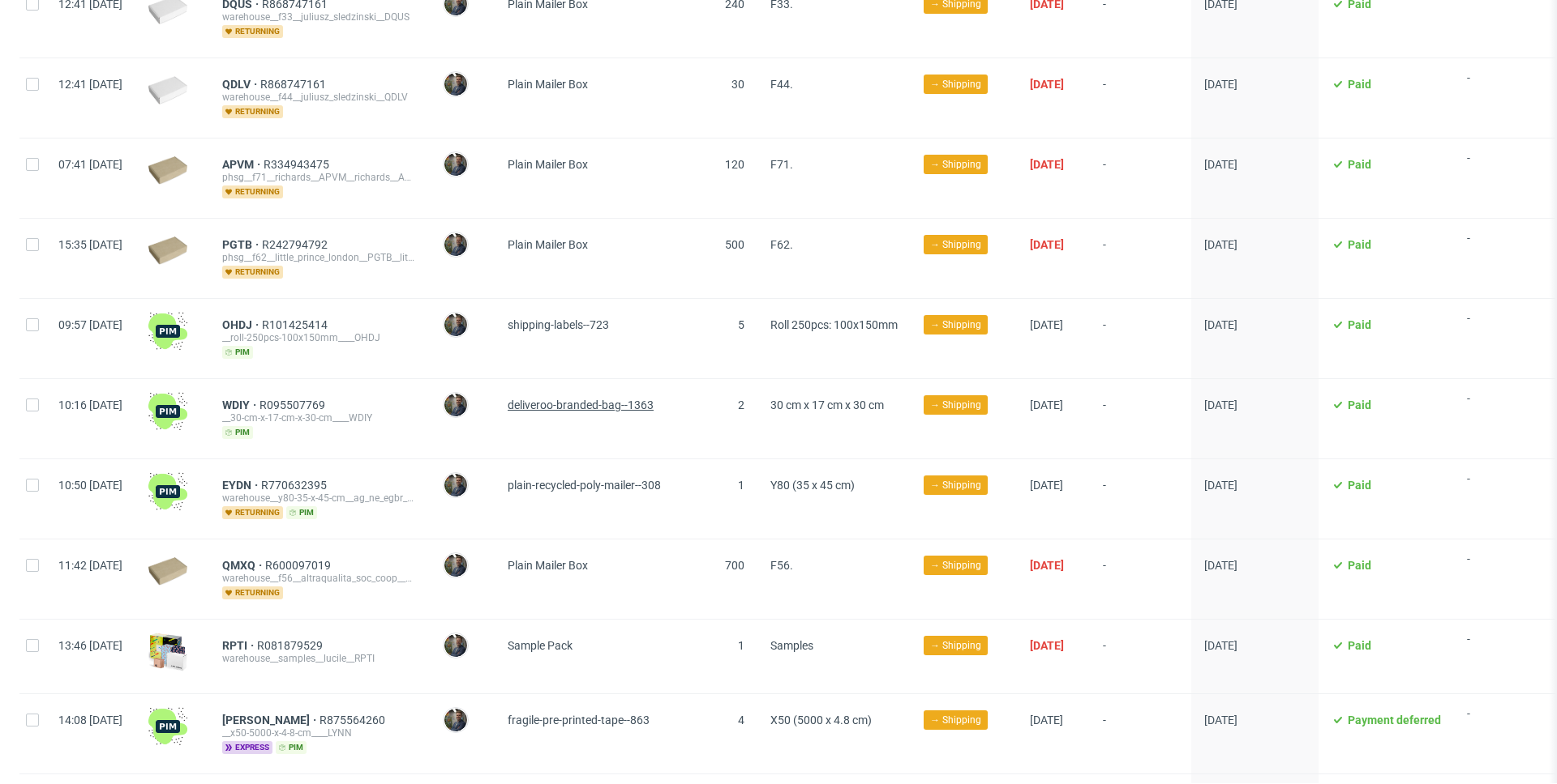
click at [637, 399] on span "deliveroo-branded-bag--1363" at bounding box center [580, 405] width 146 height 13
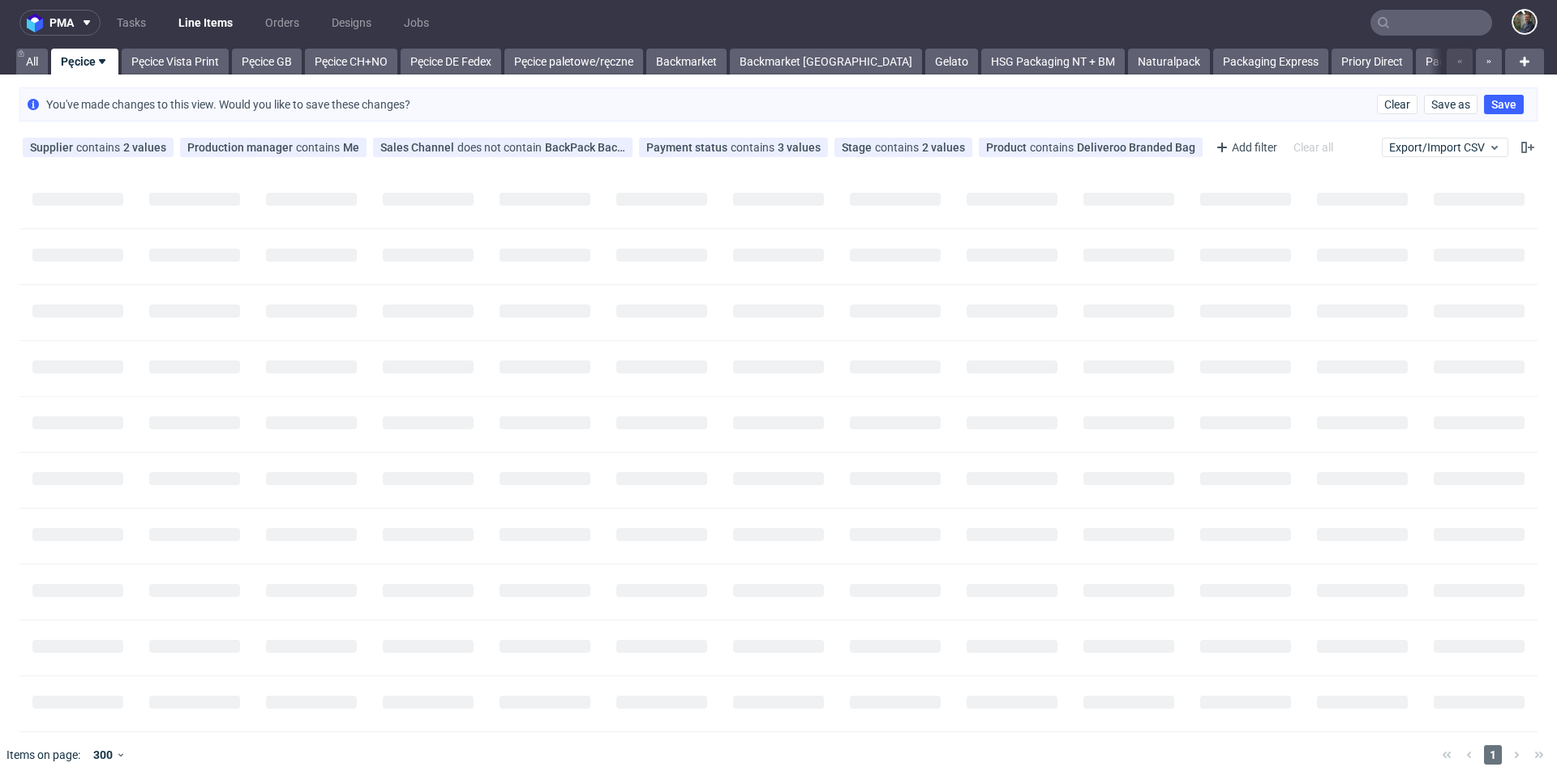
scroll to position [0, 0]
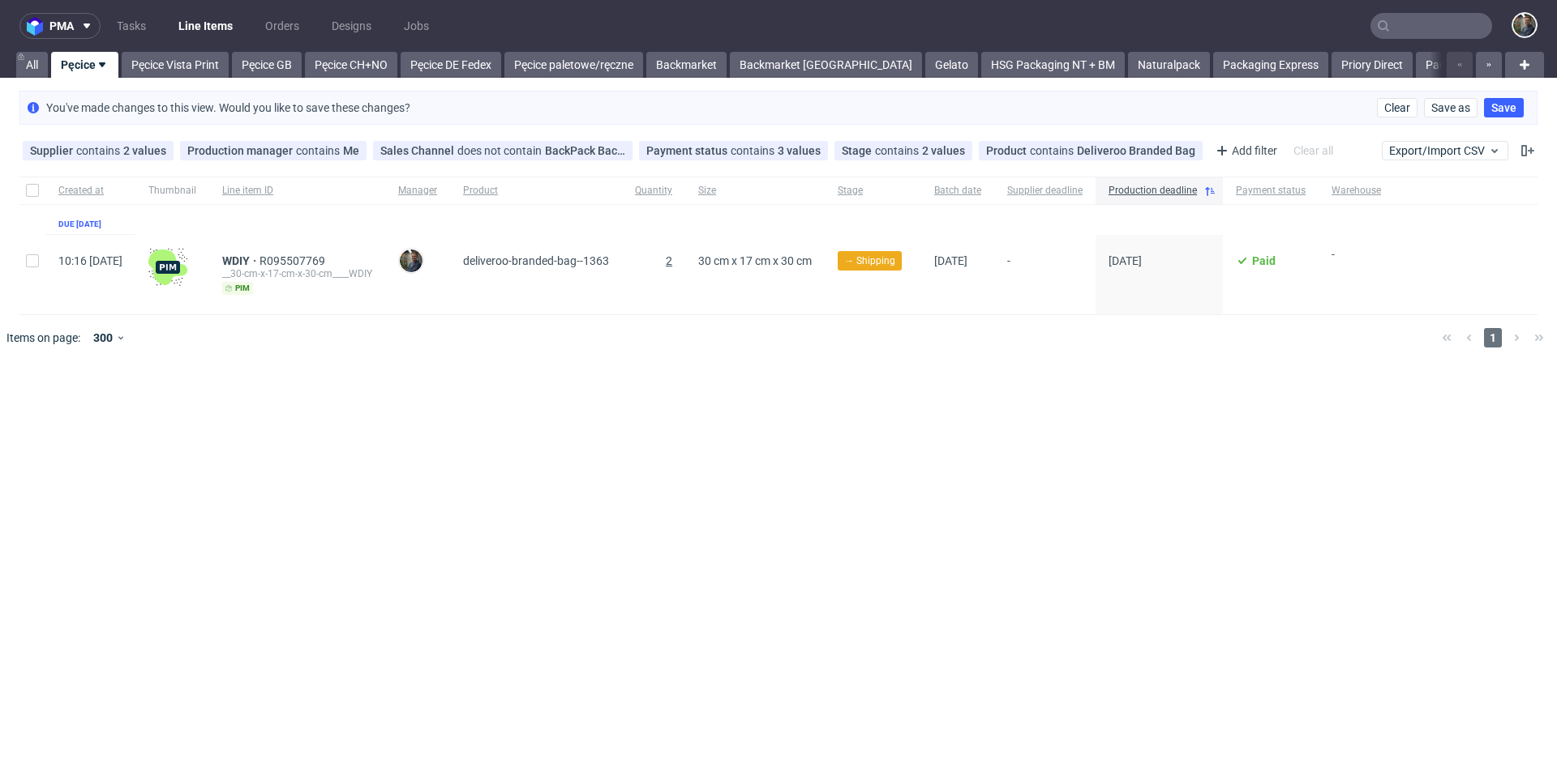
click at [672, 259] on span "2" at bounding box center [669, 261] width 7 height 13
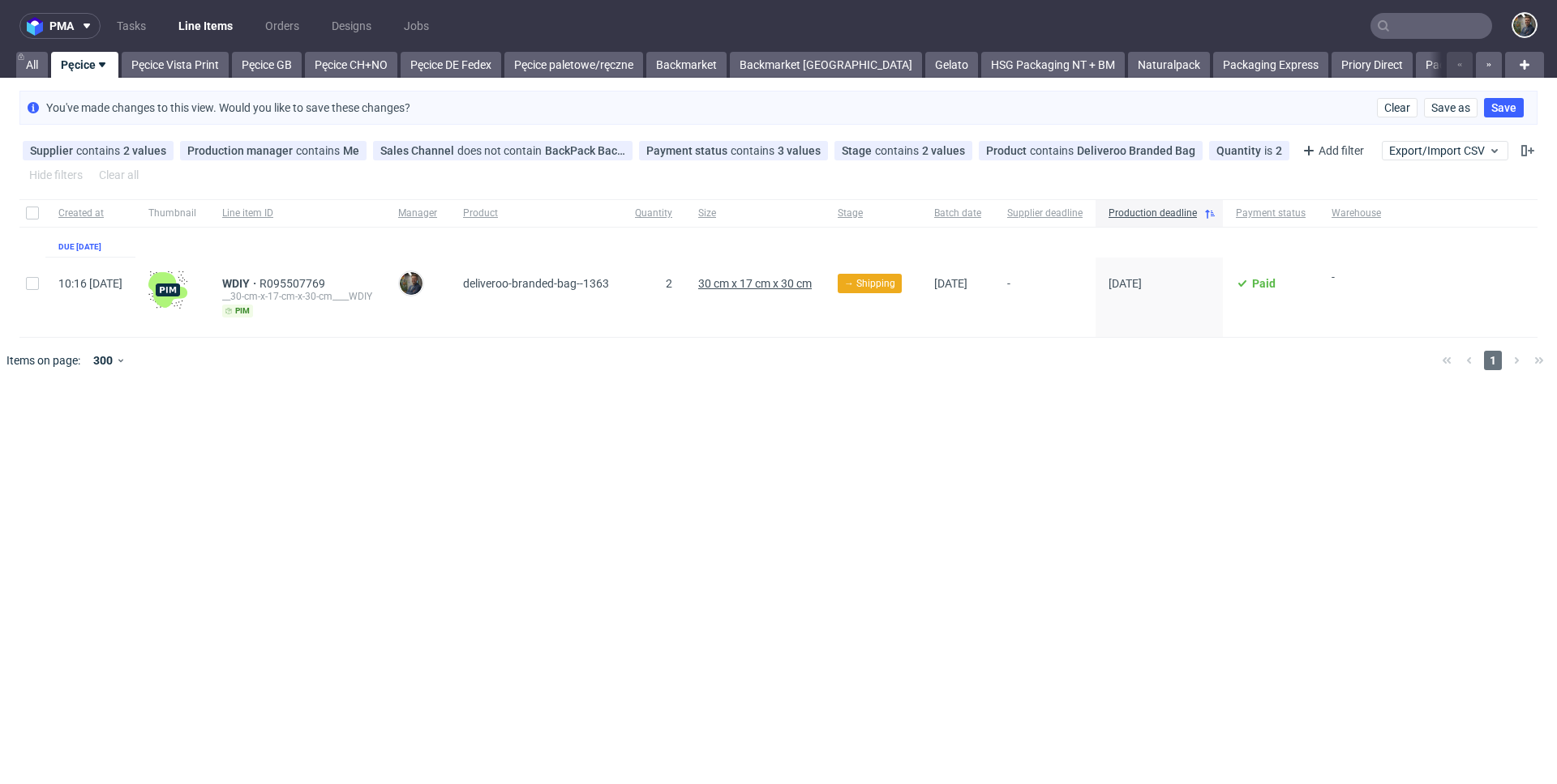
click at [797, 284] on span "30 cm x 17 cm x 30 cm" at bounding box center [755, 284] width 113 height 13
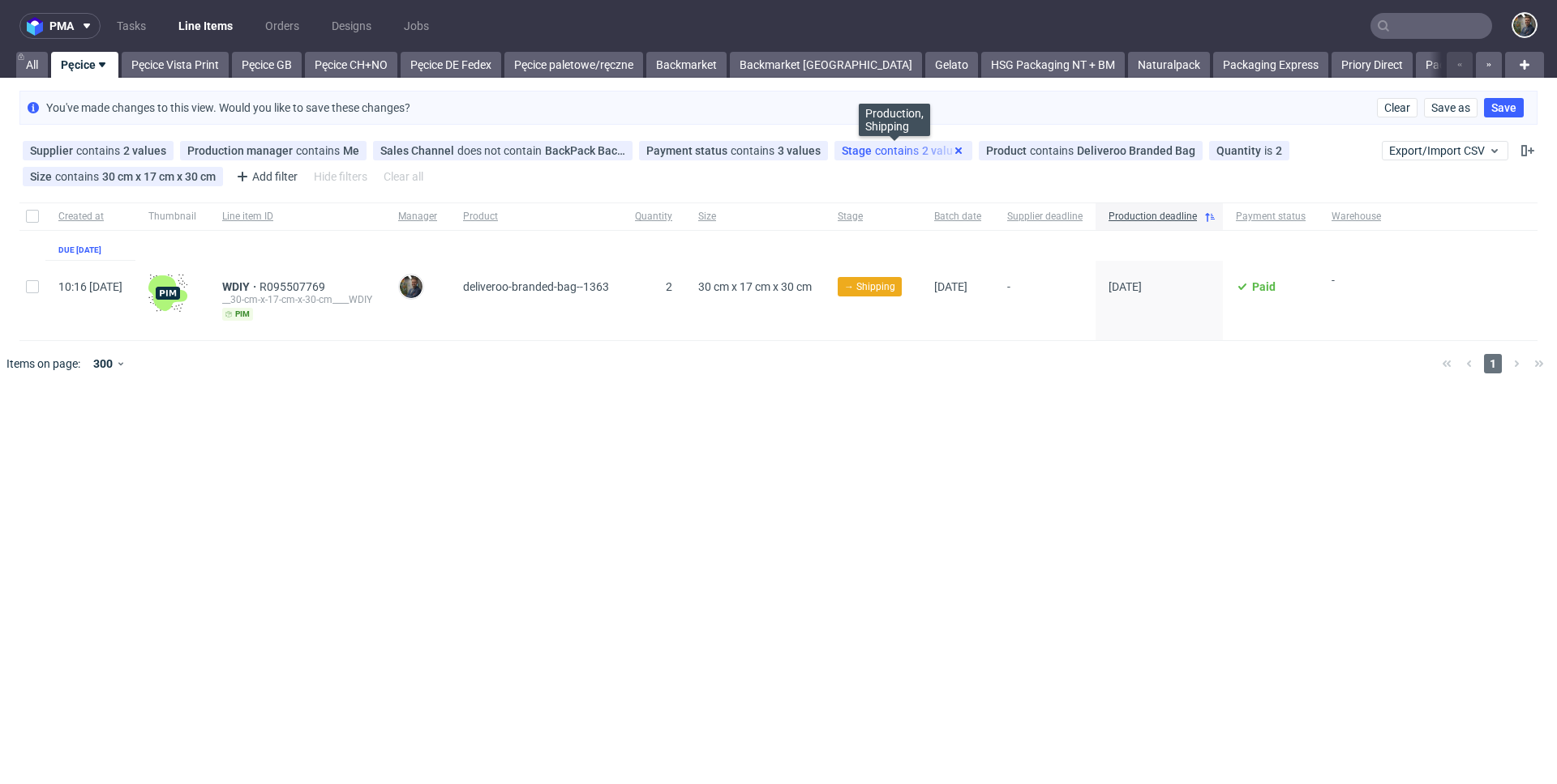
click at [955, 150] on use at bounding box center [958, 150] width 7 height 7
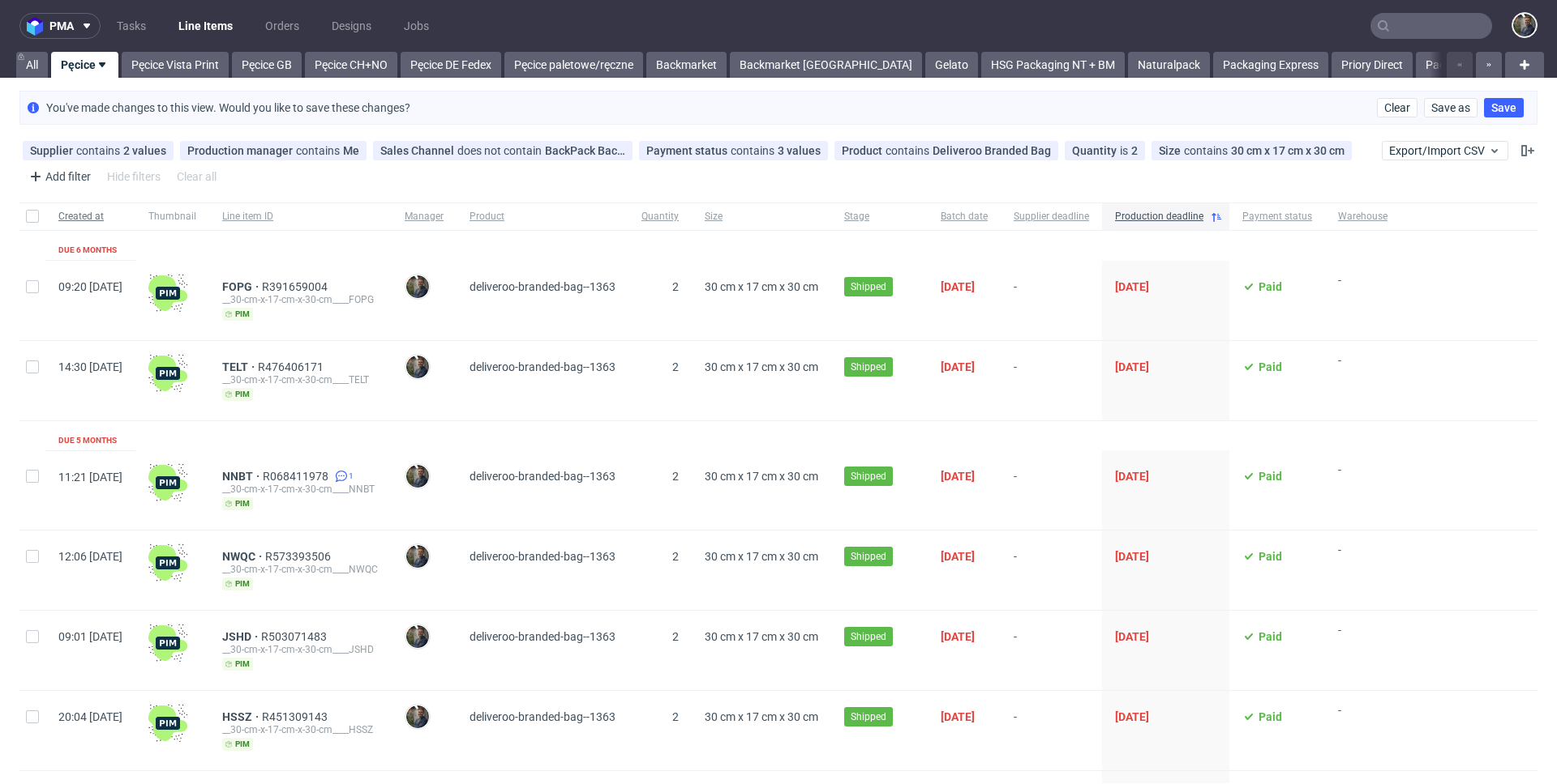
click at [82, 216] on span "Created at" at bounding box center [91, 217] width 64 height 14
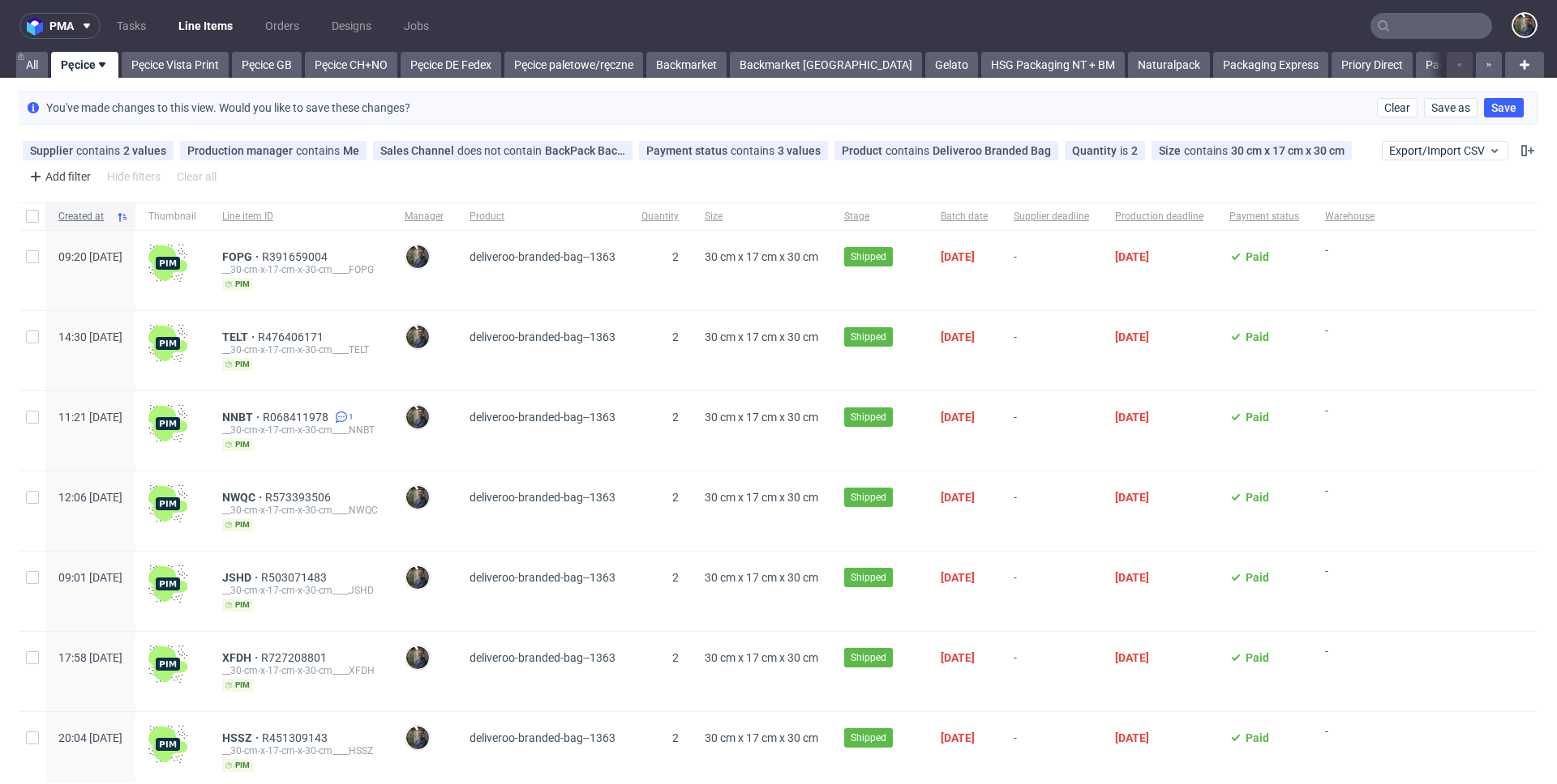
click at [86, 221] on span "Created at" at bounding box center [84, 217] width 51 height 14
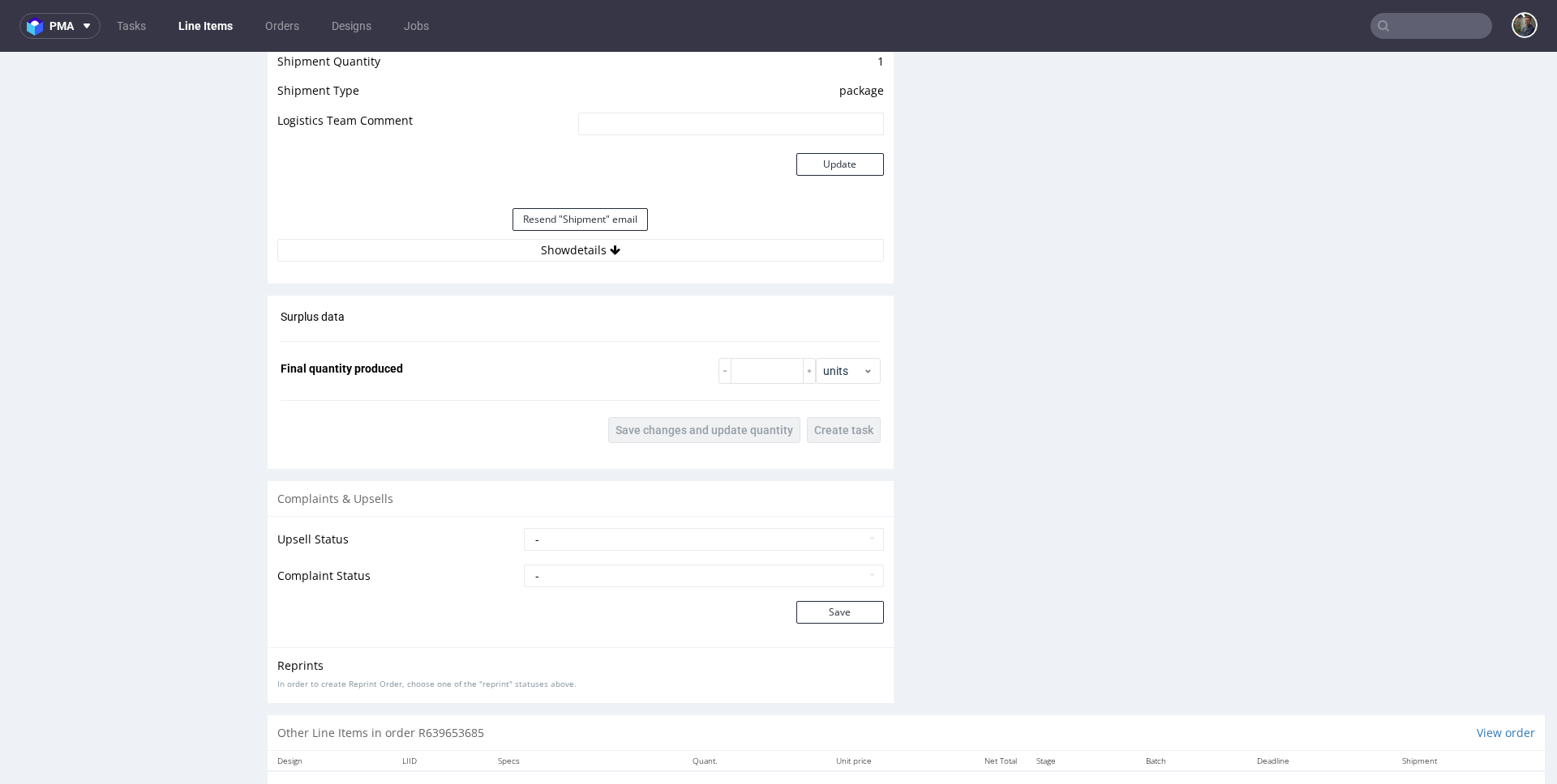
scroll to position [1446, 0]
click at [577, 243] on button "Show details" at bounding box center [580, 246] width 606 height 23
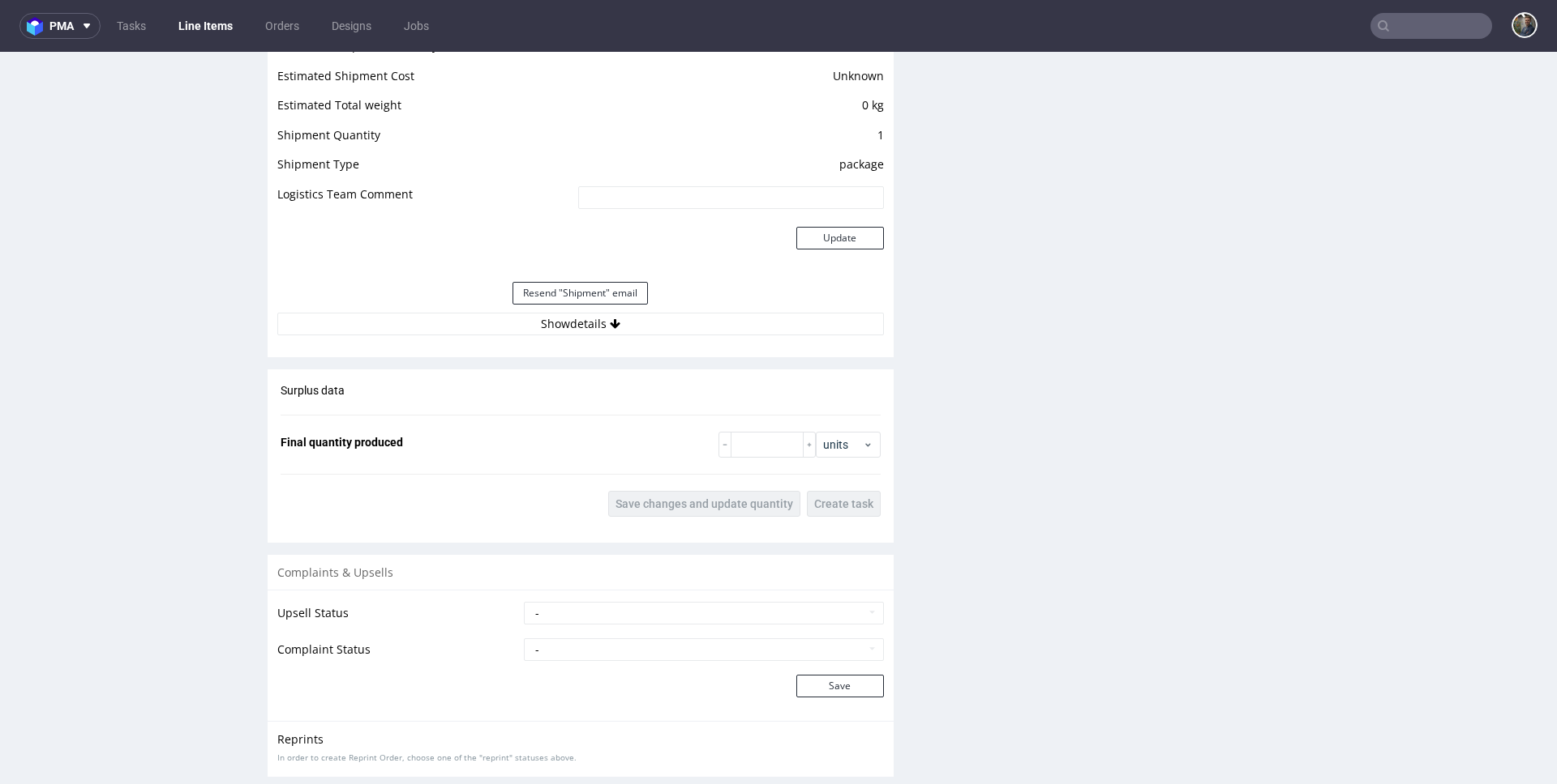
scroll to position [1392, 0]
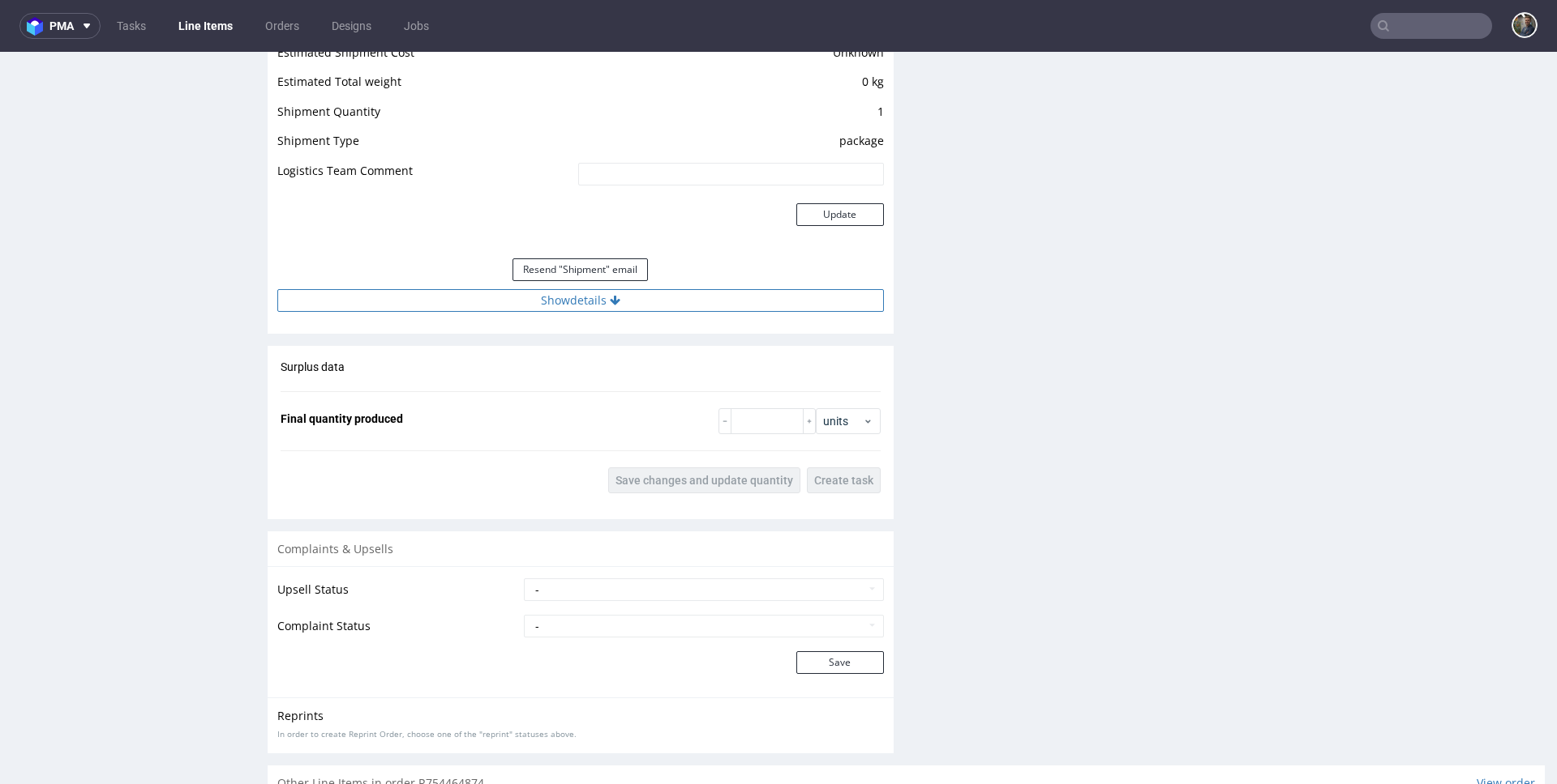
click at [598, 296] on button "Show details" at bounding box center [580, 300] width 606 height 23
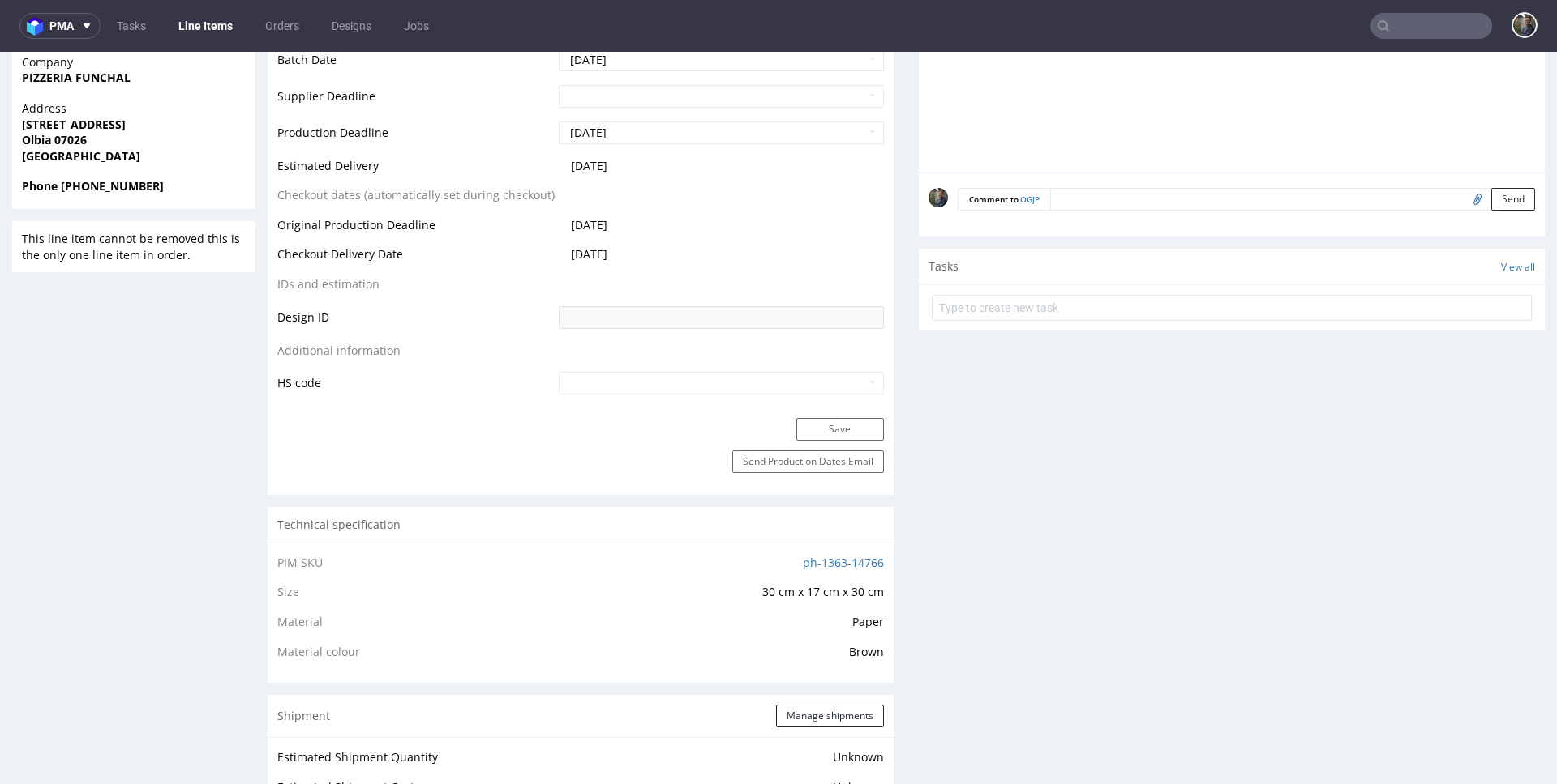
scroll to position [32, 0]
